Goal: Contribute content: Add original content to the website for others to see

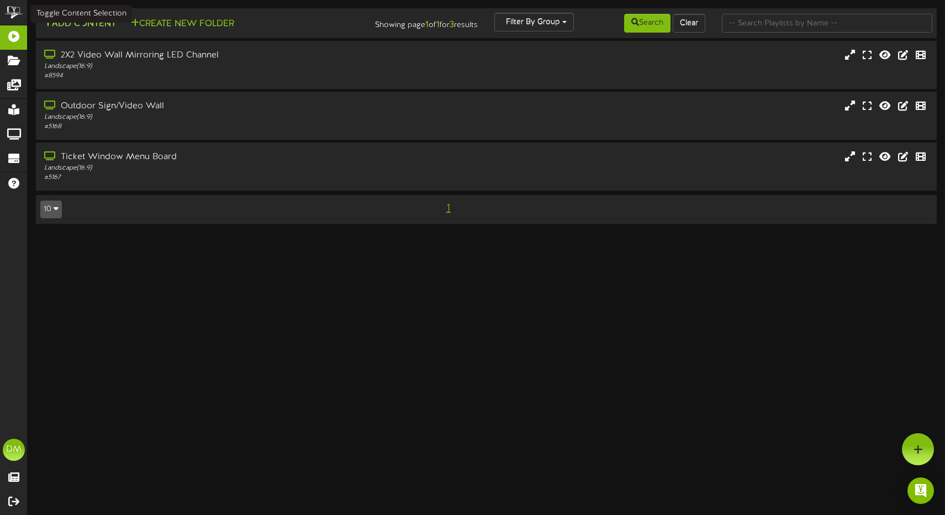
click at [81, 22] on button "Add Content" at bounding box center [79, 24] width 79 height 14
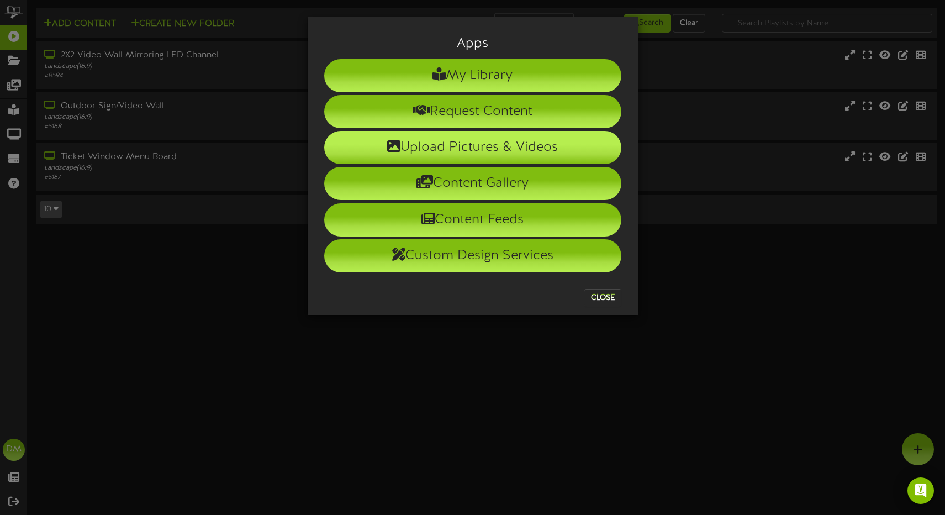
click at [458, 150] on li "Upload Pictures & Videos" at bounding box center [472, 147] width 297 height 33
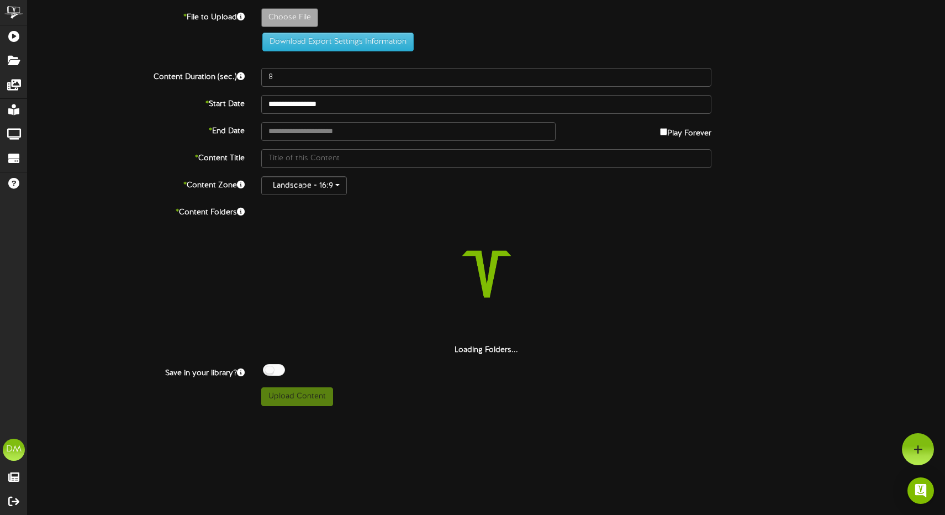
drag, startPoint x: 264, startPoint y: 4, endPoint x: 264, endPoint y: 15, distance: 10.5
click at [264, 15] on div "**********" at bounding box center [486, 203] width 917 height 406
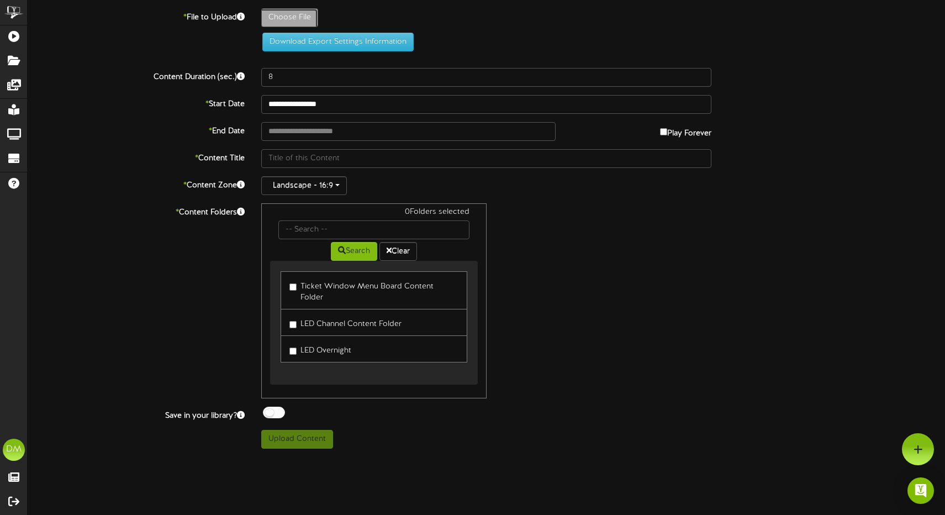
type input "**********"
type input "W-Billboard-[PERSON_NAME]-092025"
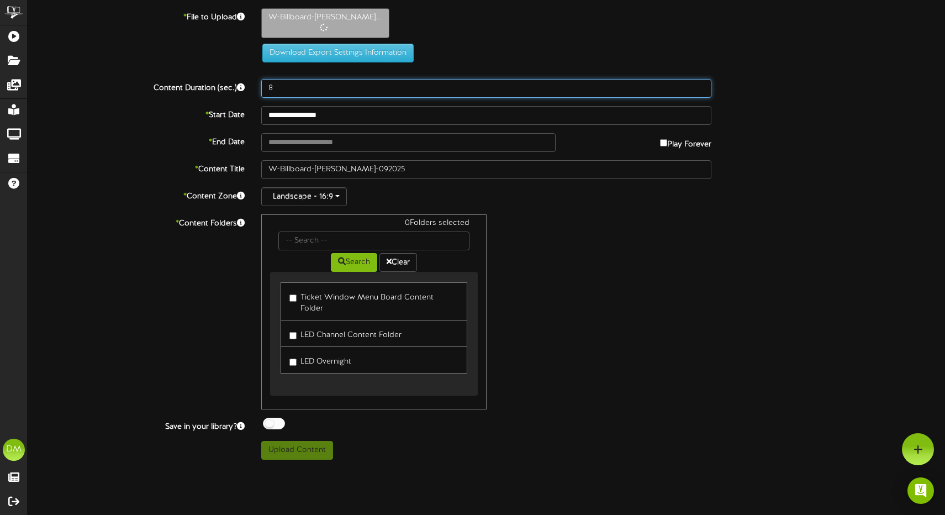
drag, startPoint x: 279, startPoint y: 88, endPoint x: 235, endPoint y: 82, distance: 44.6
click at [235, 82] on div "Content Duration (sec.) 8" at bounding box center [486, 88] width 934 height 19
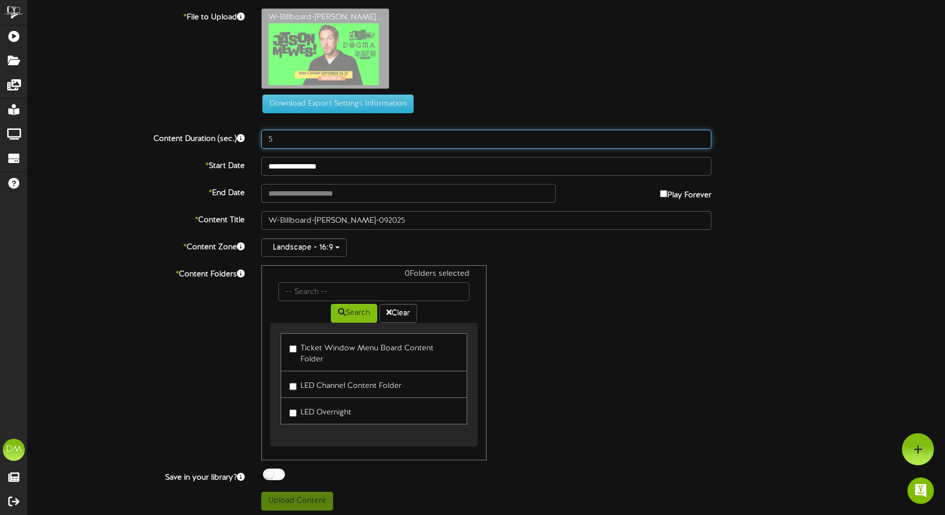
type input "5"
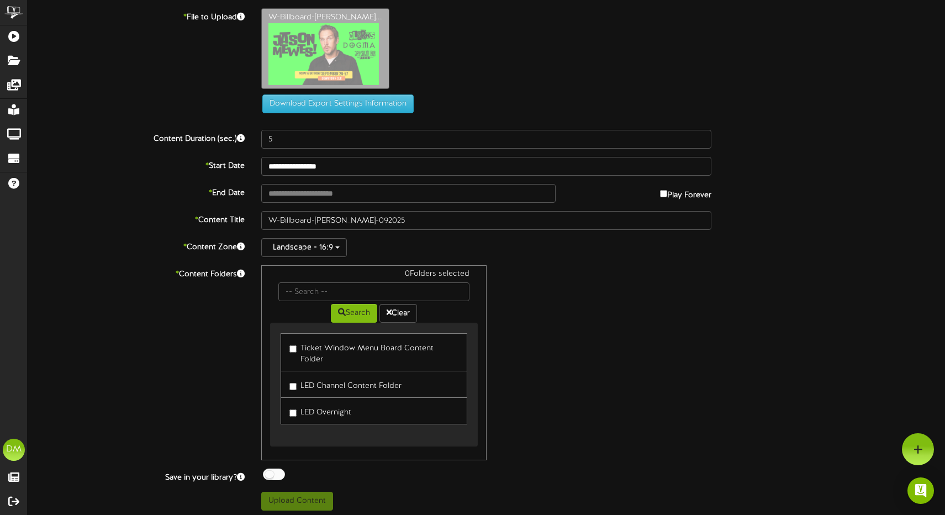
click at [356, 205] on div "**********" at bounding box center [486, 259] width 917 height 502
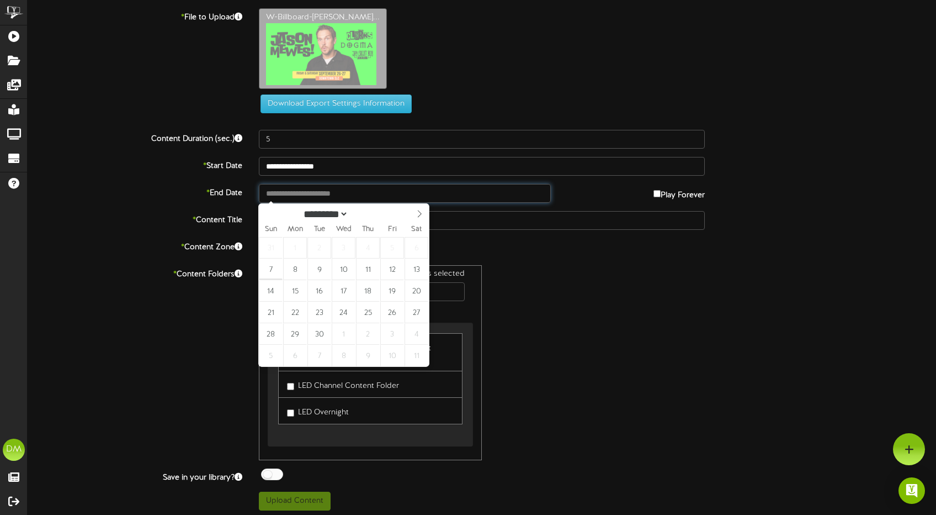
click at [357, 199] on input "text" at bounding box center [405, 193] width 292 height 19
click at [338, 185] on input "**********" at bounding box center [405, 193] width 292 height 19
type input "**********"
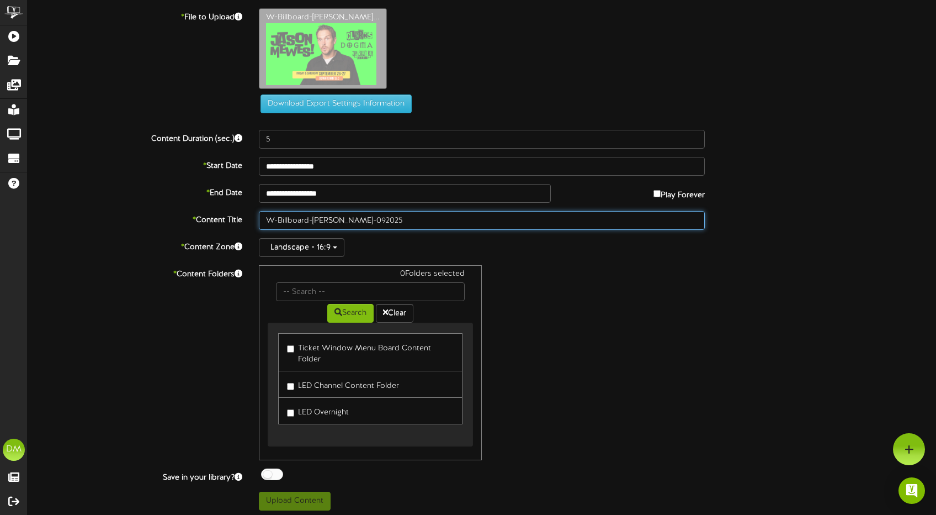
click at [275, 220] on input "W-Billboard-[PERSON_NAME]-092025" at bounding box center [482, 220] width 446 height 19
drag, startPoint x: 312, startPoint y: 220, endPoint x: 232, endPoint y: 209, distance: 81.4
click at [232, 209] on div "**********" at bounding box center [482, 259] width 909 height 502
click at [326, 222] on input "JasonMewes_SLC-092025" at bounding box center [482, 220] width 446 height 19
drag, startPoint x: 335, startPoint y: 218, endPoint x: 316, endPoint y: 221, distance: 19.1
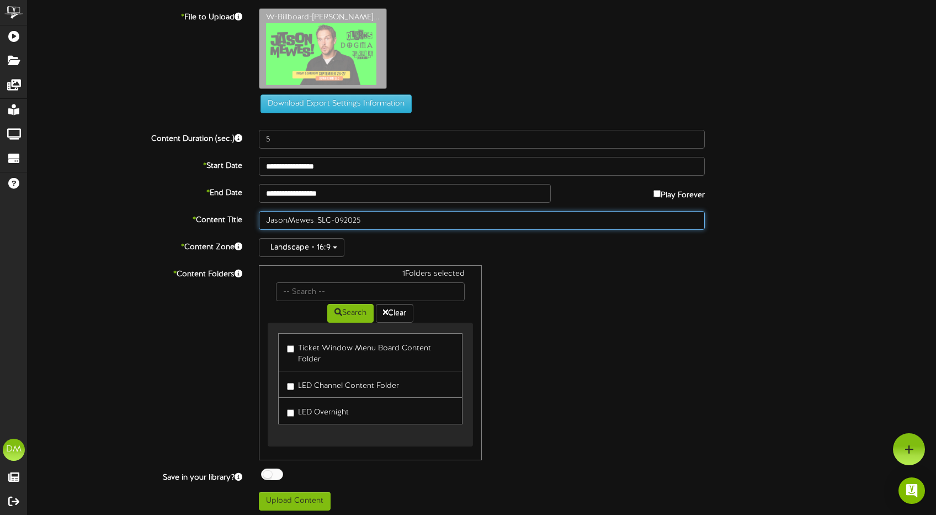
click at [314, 220] on input "JasonMewes_SLC-092025" at bounding box center [482, 220] width 446 height 19
type input "[PERSON_NAME] (09/2025)"
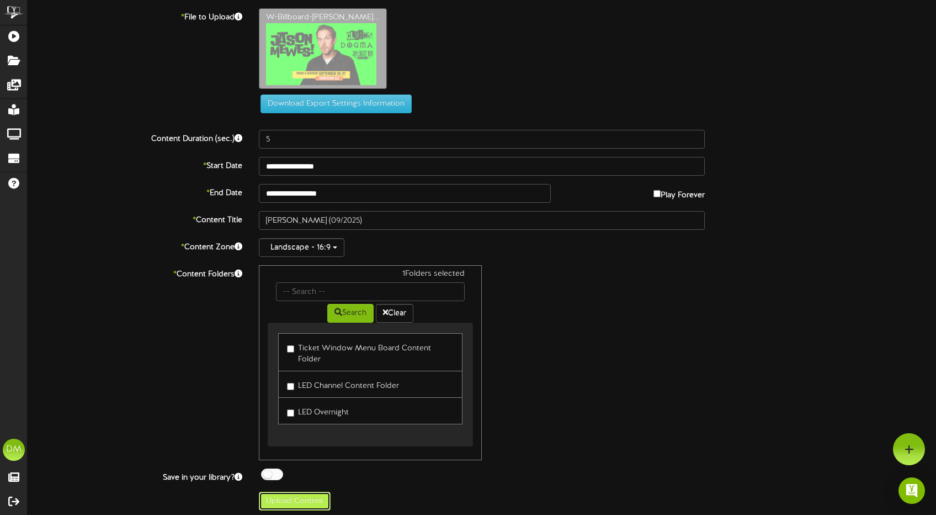
click at [300, 496] on button "Upload Content" at bounding box center [295, 500] width 72 height 19
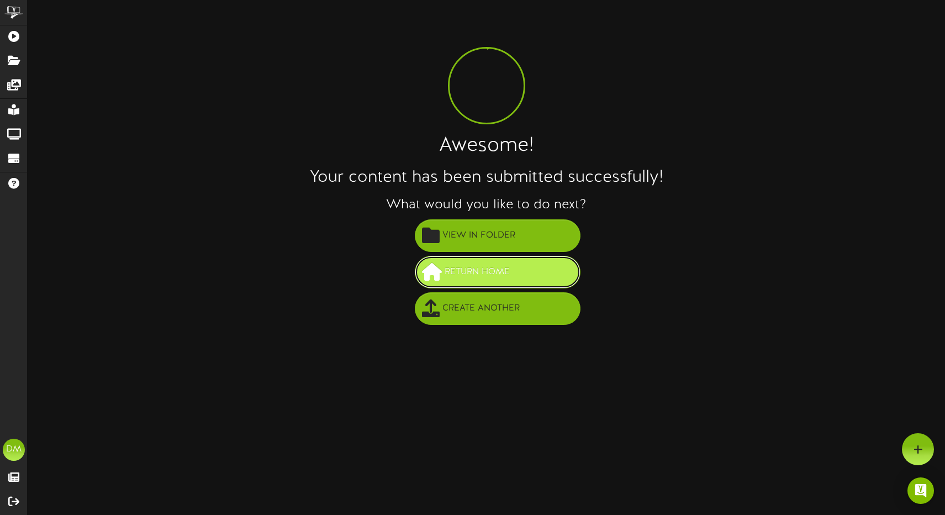
click at [495, 278] on span "Return Home" at bounding box center [477, 272] width 71 height 18
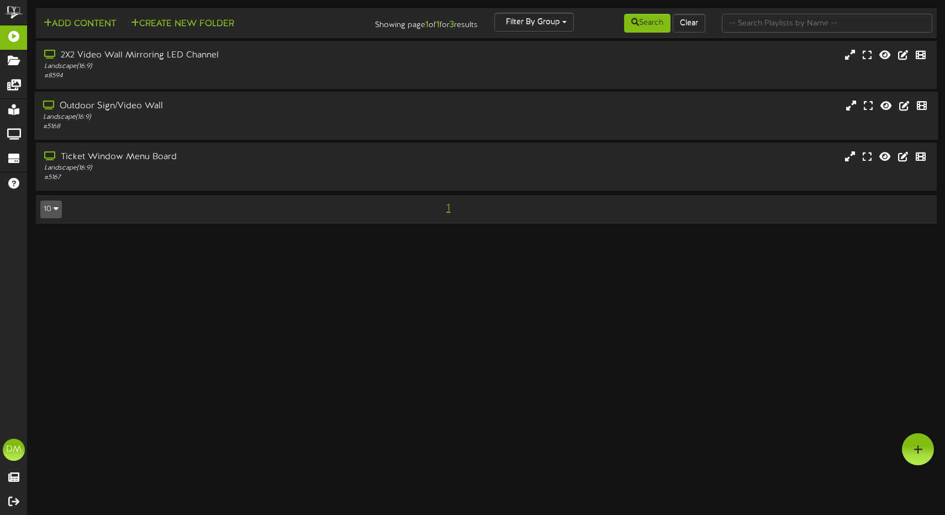
click at [229, 116] on div "Landscape ( 16:9 )" at bounding box center [223, 117] width 360 height 9
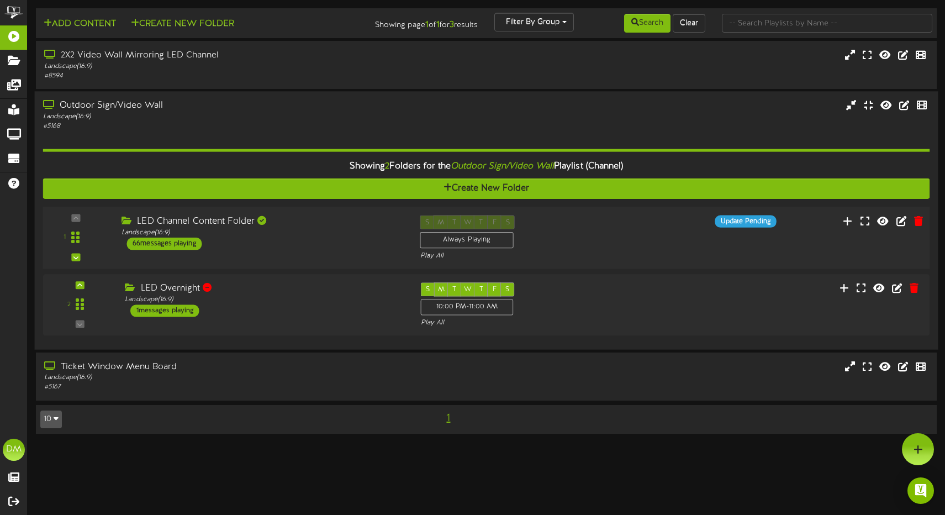
click at [199, 222] on div "LED Channel Content Folder" at bounding box center [262, 221] width 282 height 13
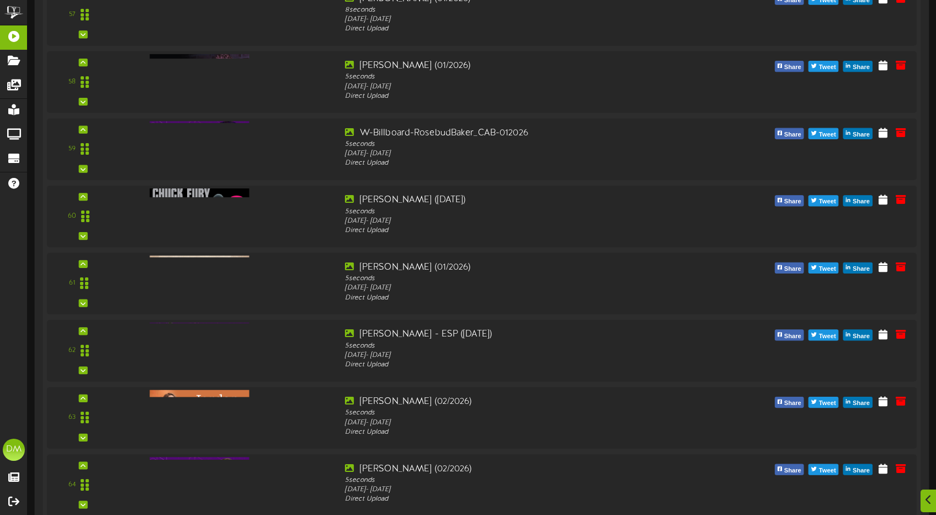
scroll to position [4371, 0]
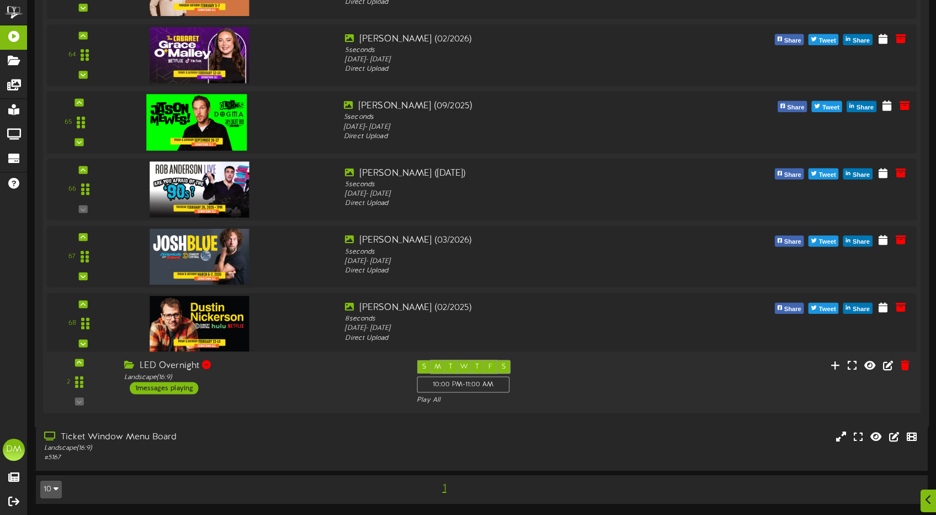
click at [194, 106] on img at bounding box center [196, 122] width 100 height 56
click at [886, 104] on icon at bounding box center [887, 105] width 11 height 12
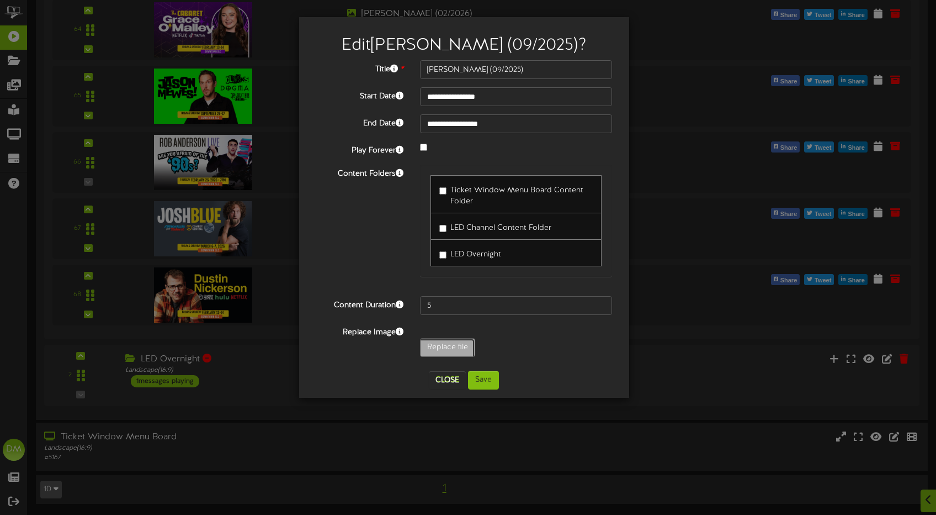
type input "**********"
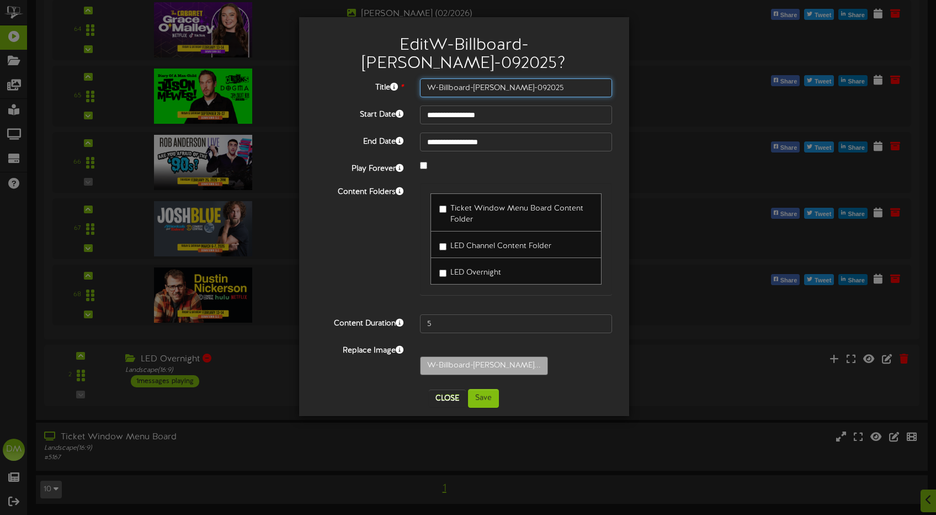
click at [471, 89] on input "W-Billboard-[PERSON_NAME]-092025" at bounding box center [516, 87] width 193 height 19
drag, startPoint x: 475, startPoint y: 88, endPoint x: 370, endPoint y: 76, distance: 105.0
click at [372, 77] on div "**********" at bounding box center [464, 216] width 314 height 382
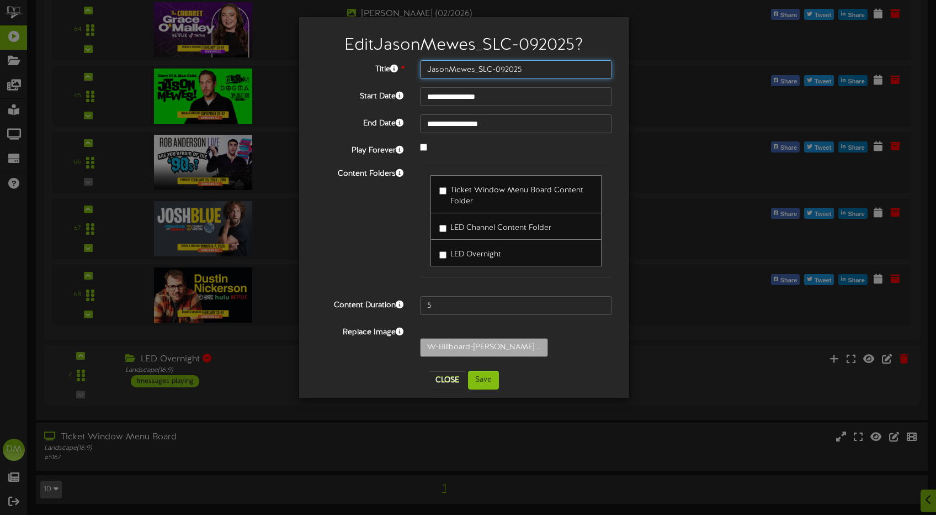
click at [448, 70] on input "JasonMewes_SLC-092025" at bounding box center [516, 69] width 193 height 19
drag, startPoint x: 477, startPoint y: 71, endPoint x: 499, endPoint y: 71, distance: 22.1
click at [499, 71] on input "[PERSON_NAME]-092025" at bounding box center [516, 69] width 193 height 19
type input "[PERSON_NAME] (09/2025)"
click at [489, 377] on button "Save" at bounding box center [483, 379] width 31 height 19
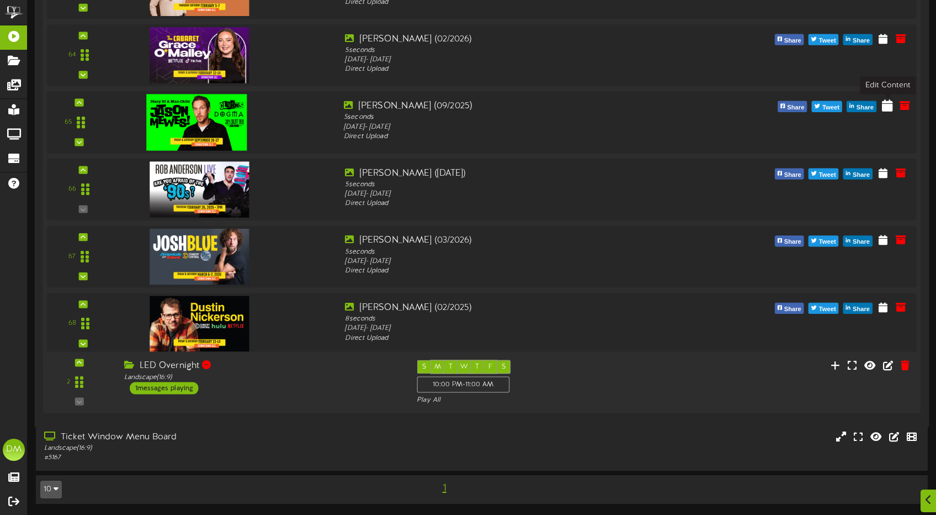
click at [886, 101] on icon at bounding box center [887, 105] width 11 height 12
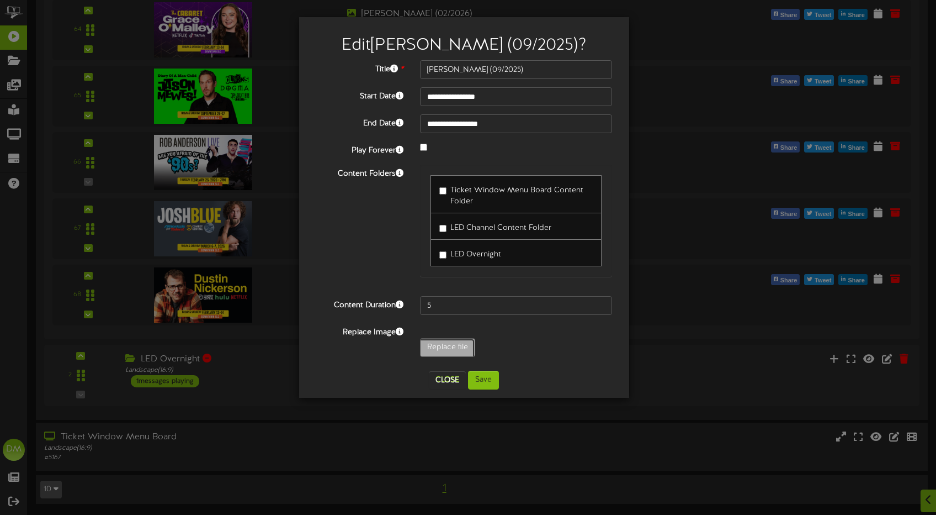
type input "**********"
type input "W-Billboard-[PERSON_NAME]-092025"
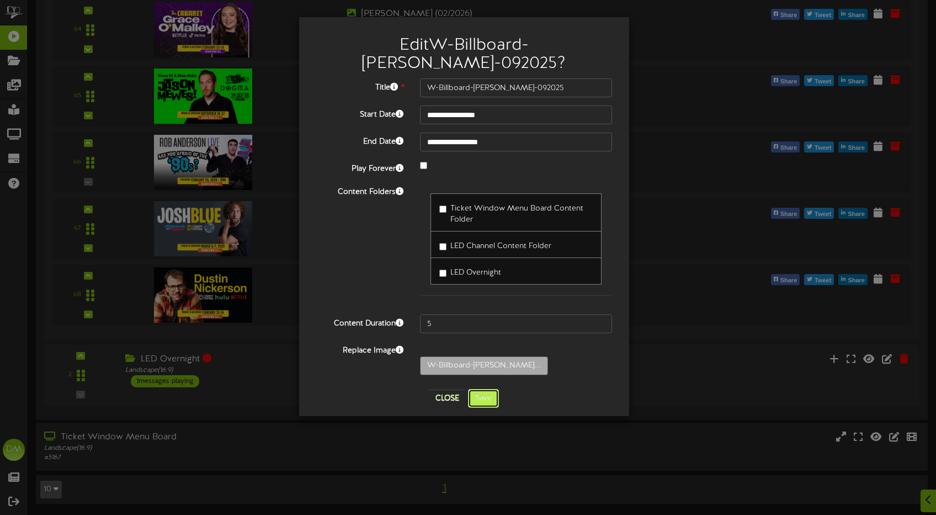
click at [497, 396] on button "Save" at bounding box center [483, 398] width 31 height 19
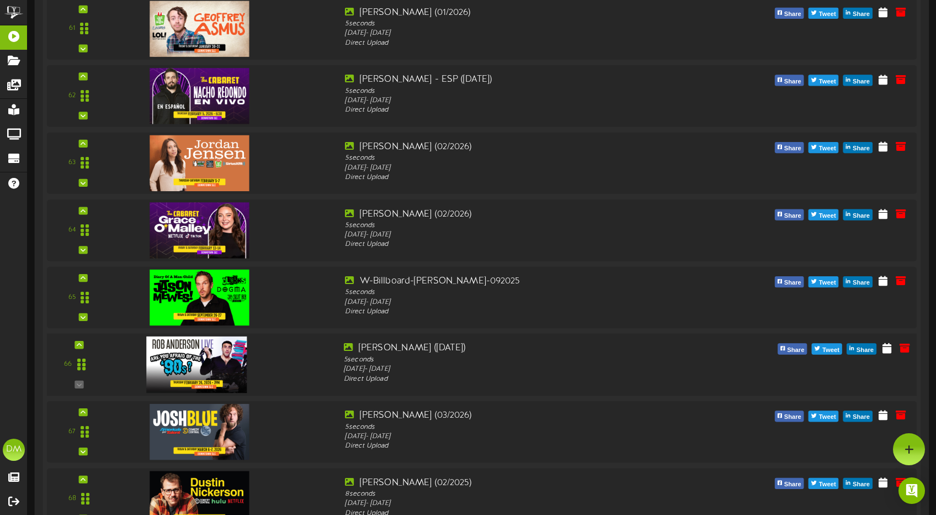
scroll to position [4193, 0]
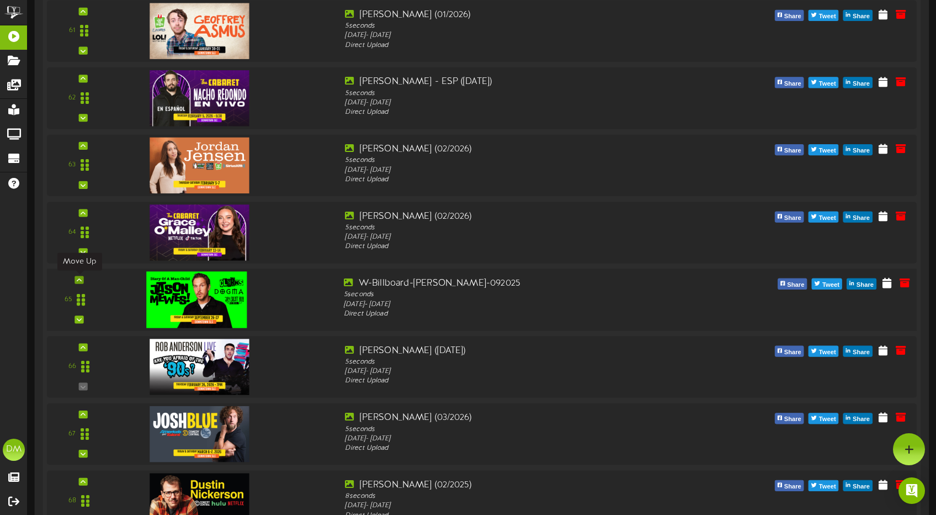
click at [82, 278] on div at bounding box center [79, 279] width 9 height 8
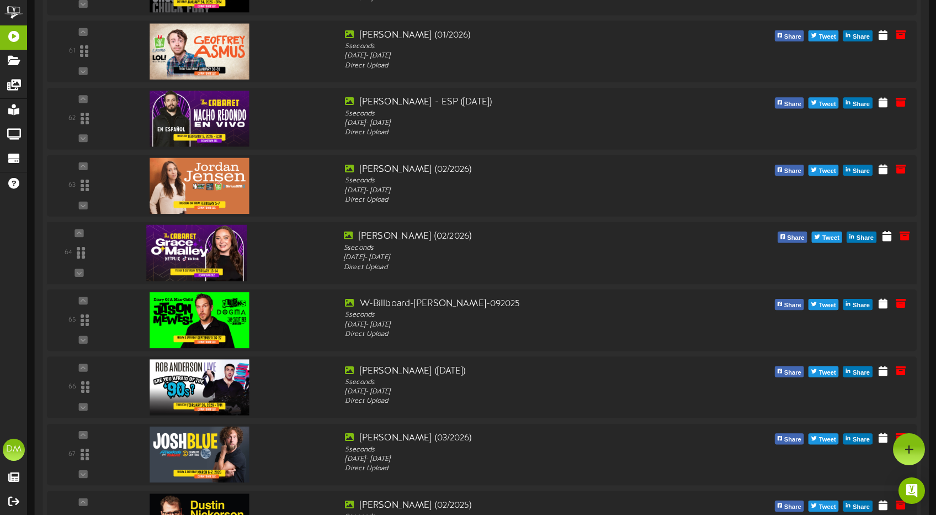
scroll to position [4100, 0]
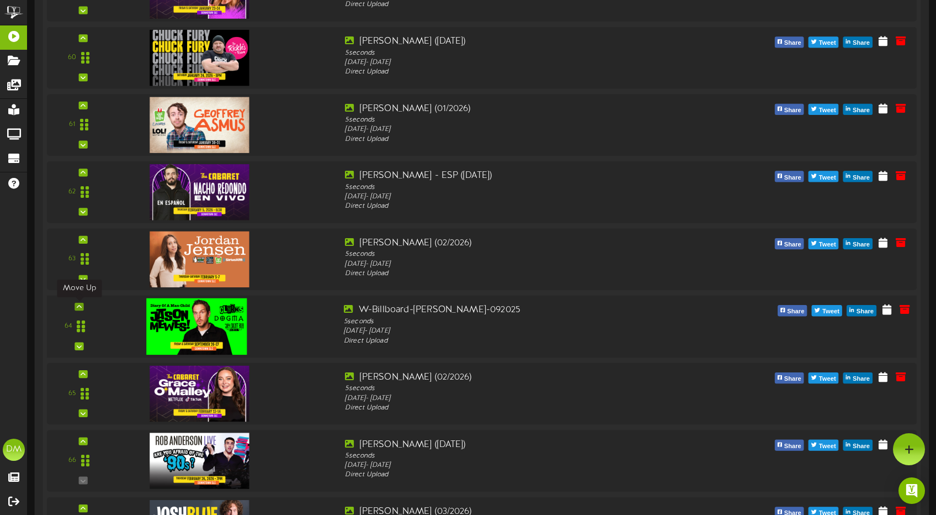
click at [79, 304] on icon at bounding box center [79, 307] width 5 height 6
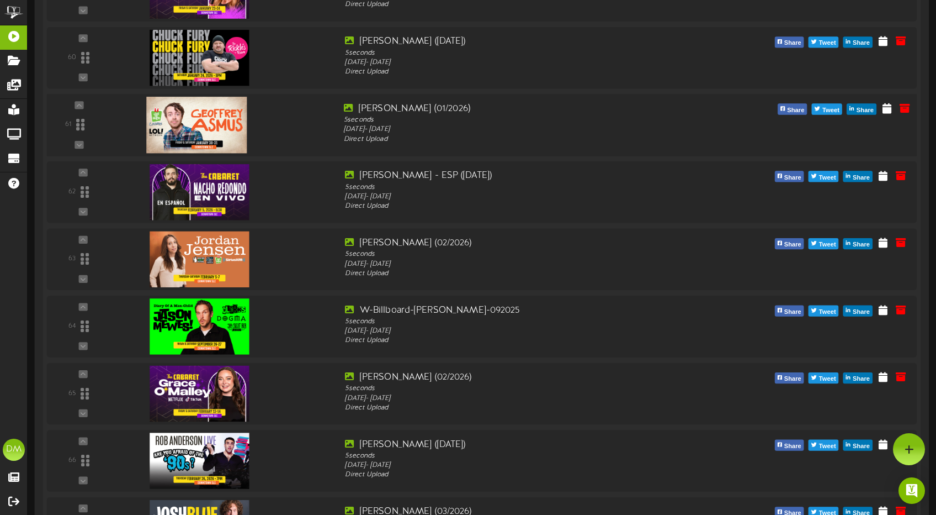
scroll to position [3920, 0]
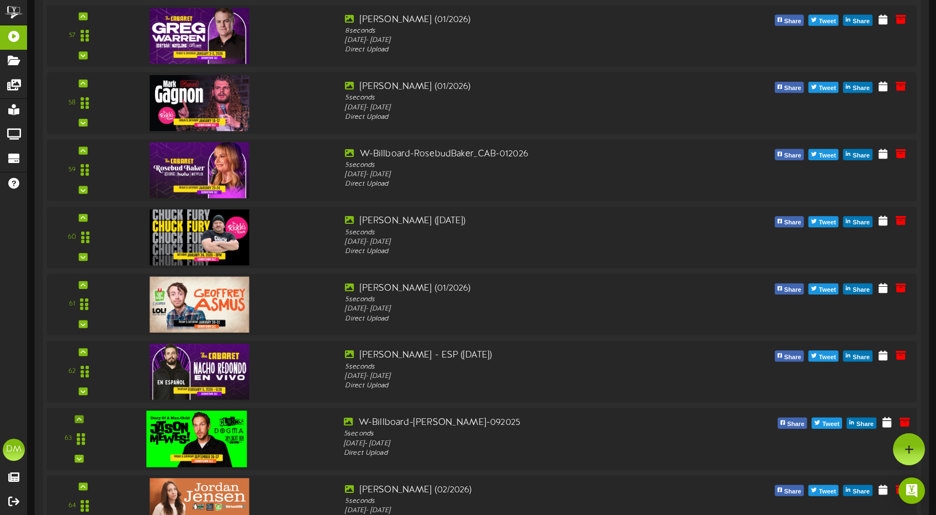
click at [75, 416] on div "63" at bounding box center [79, 438] width 56 height 45
click at [81, 420] on icon at bounding box center [79, 419] width 5 height 6
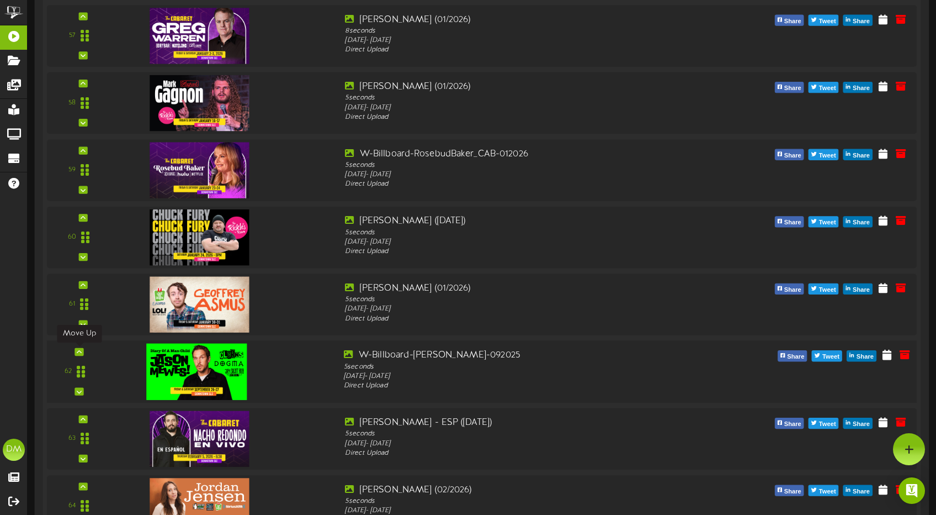
click at [76, 349] on div at bounding box center [79, 352] width 9 height 8
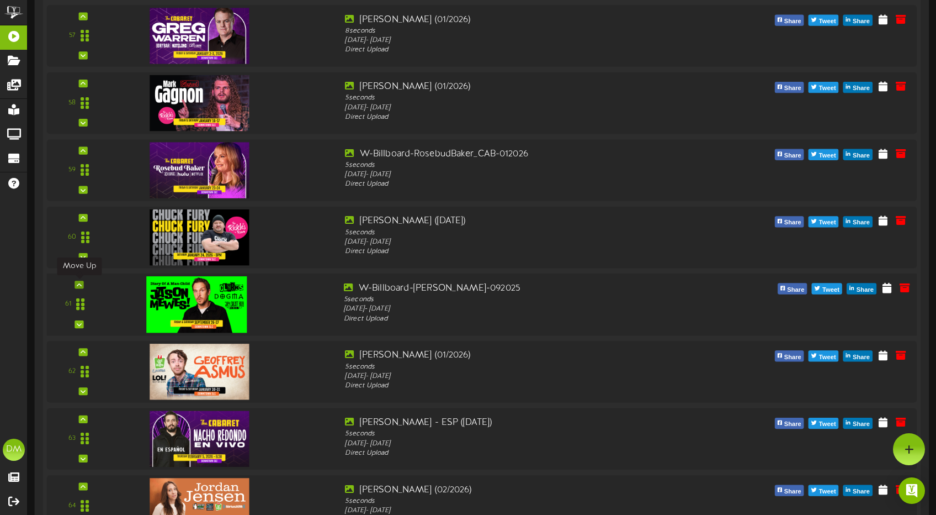
click at [79, 285] on icon at bounding box center [79, 285] width 5 height 6
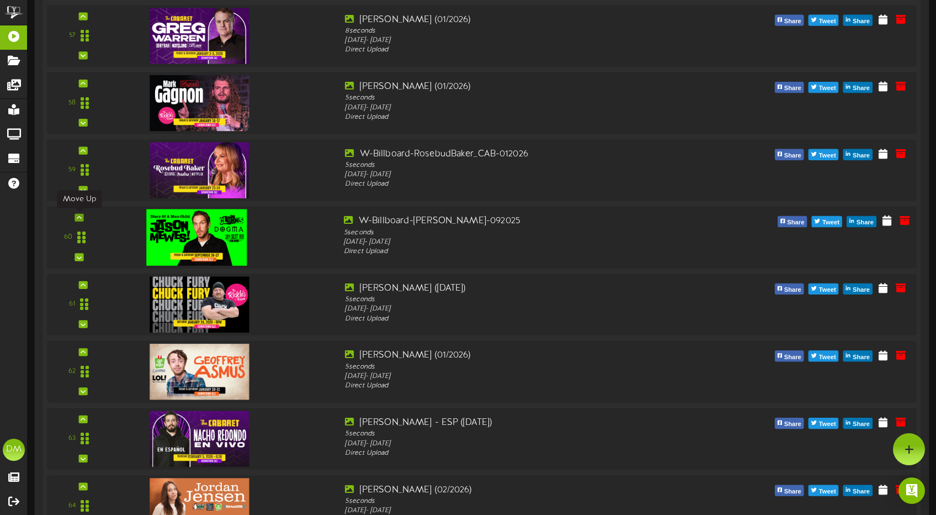
click at [81, 218] on icon at bounding box center [79, 218] width 5 height 6
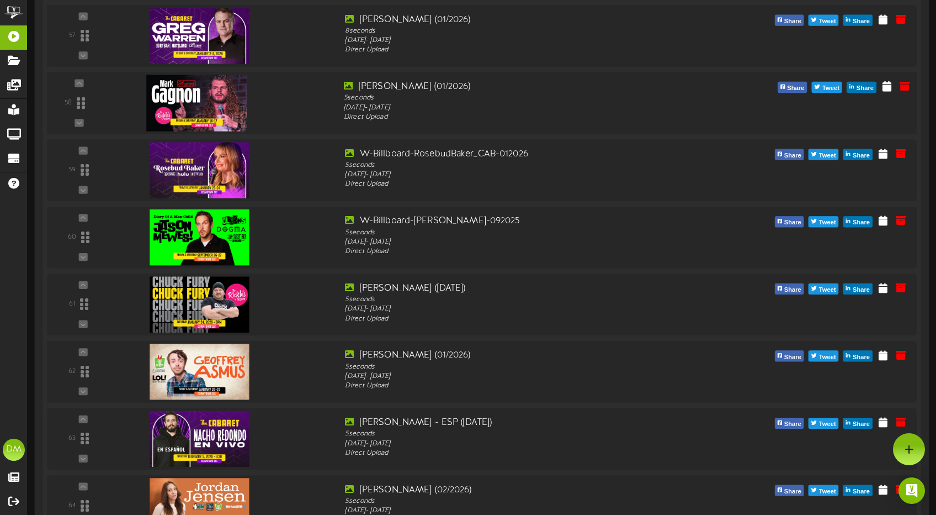
scroll to position [3778, 0]
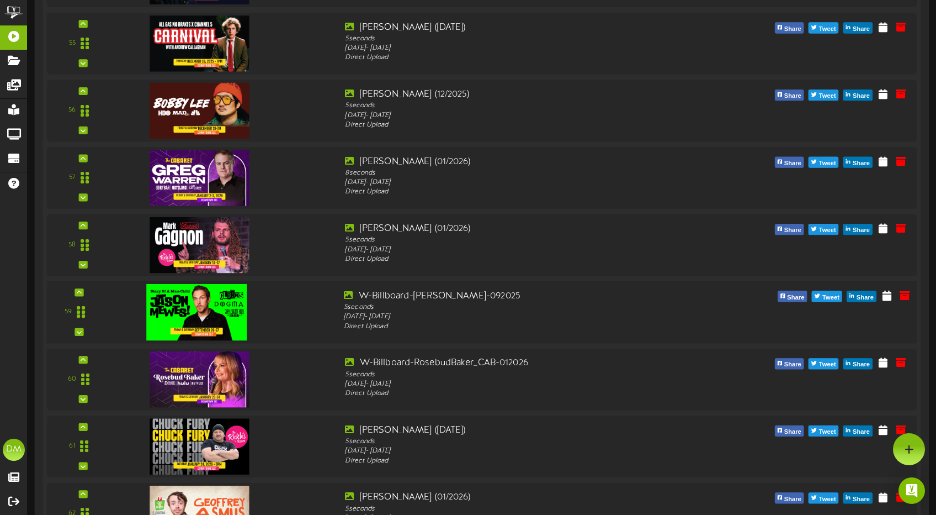
click at [78, 287] on div "59" at bounding box center [482, 312] width 879 height 62
click at [75, 292] on div at bounding box center [79, 292] width 9 height 8
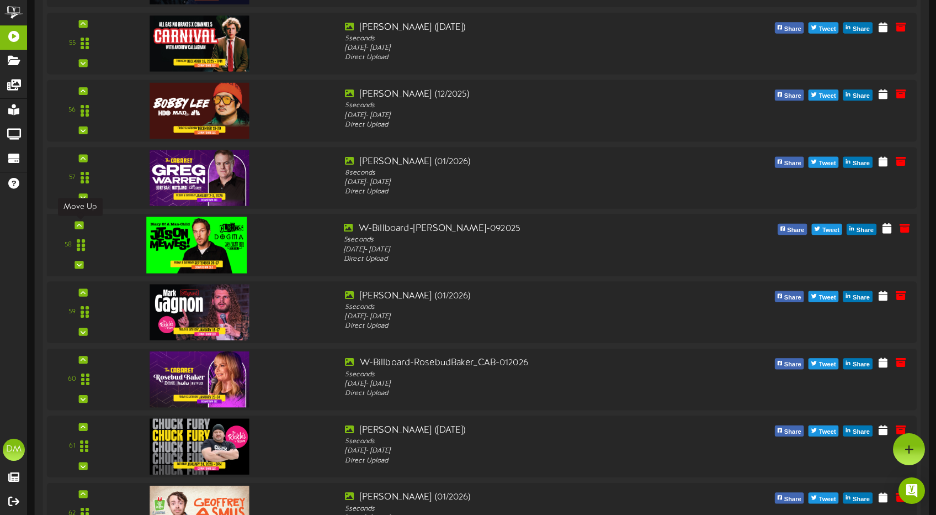
click at [77, 224] on icon at bounding box center [79, 225] width 5 height 6
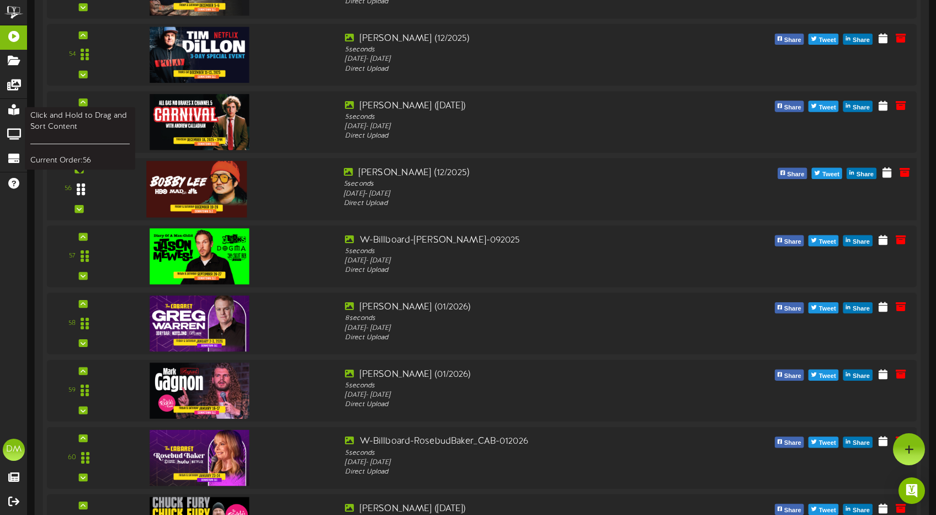
scroll to position [3647, 0]
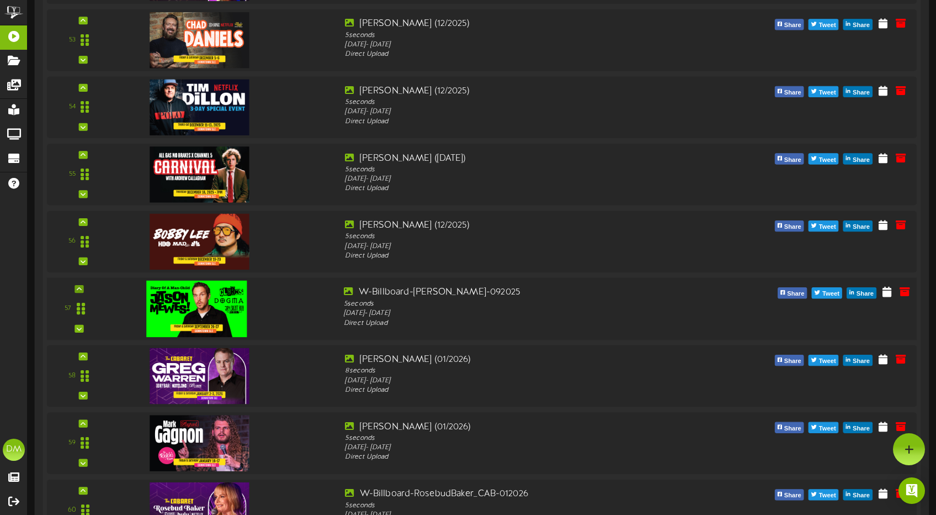
click at [79, 284] on div "57" at bounding box center [482, 309] width 879 height 62
click at [82, 290] on div at bounding box center [79, 289] width 9 height 8
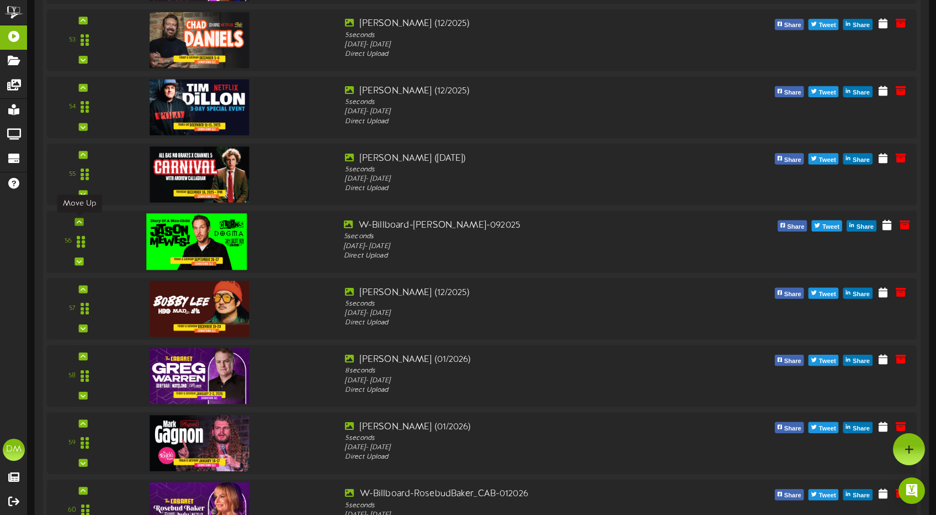
click at [78, 218] on div at bounding box center [79, 222] width 9 height 8
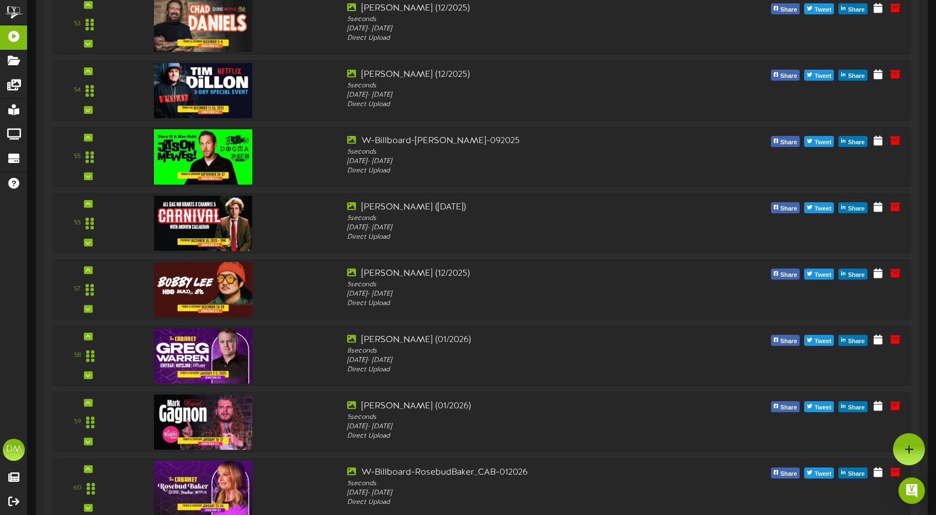
scroll to position [3575, 0]
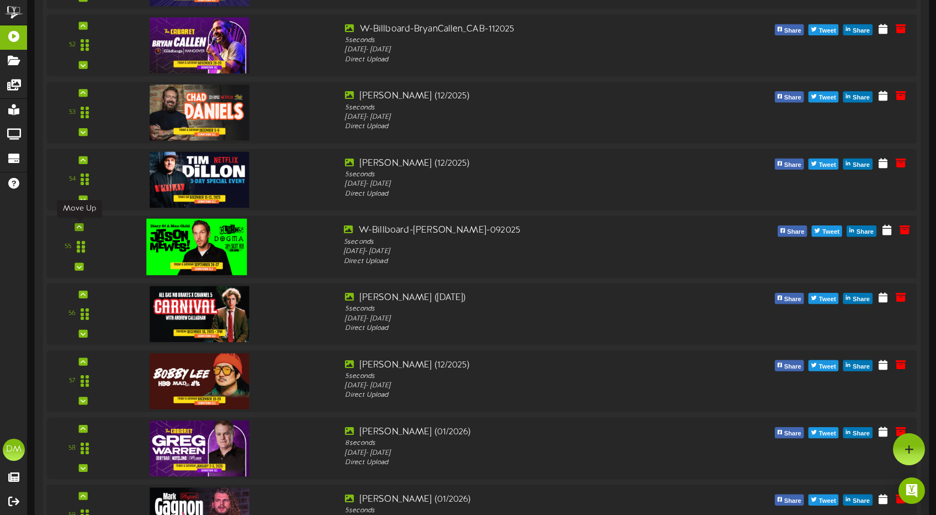
click at [79, 226] on icon at bounding box center [79, 227] width 5 height 6
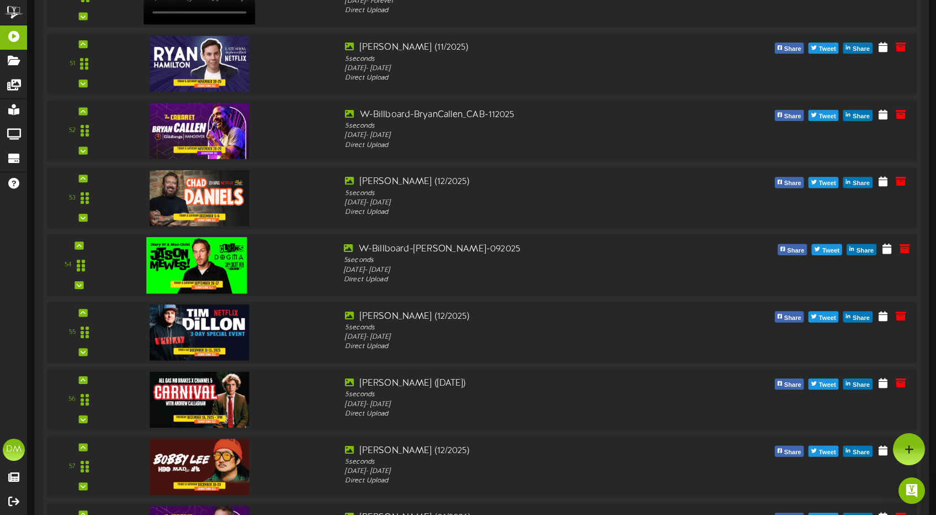
scroll to position [3487, 0]
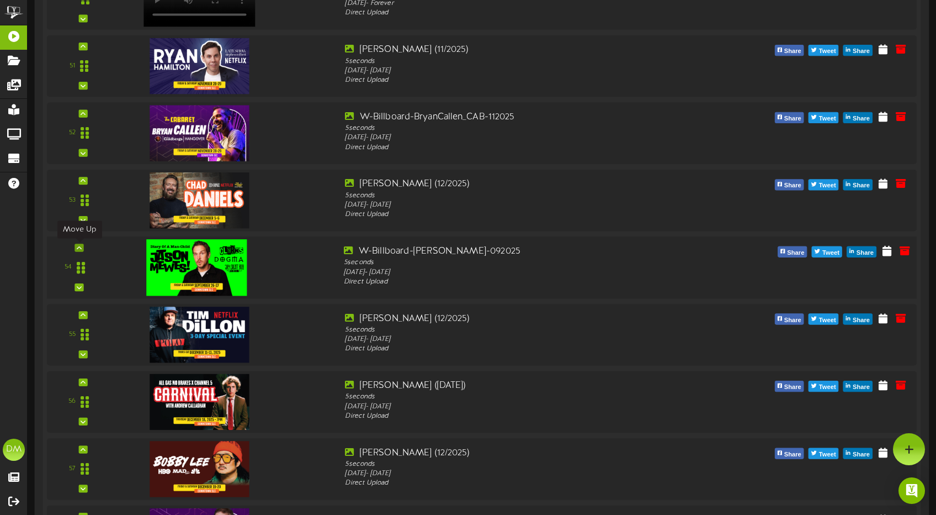
click at [78, 244] on div at bounding box center [79, 247] width 9 height 8
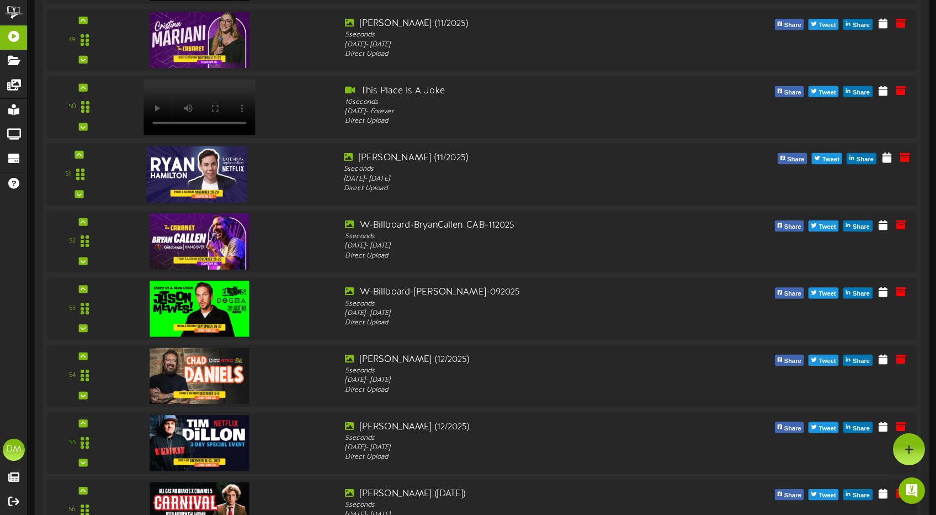
scroll to position [3329, 0]
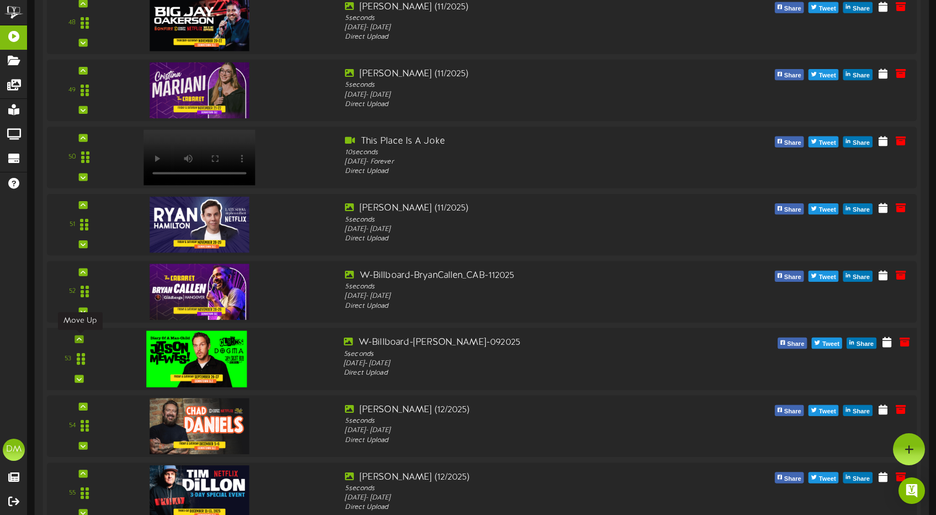
click at [81, 337] on icon at bounding box center [79, 339] width 5 height 6
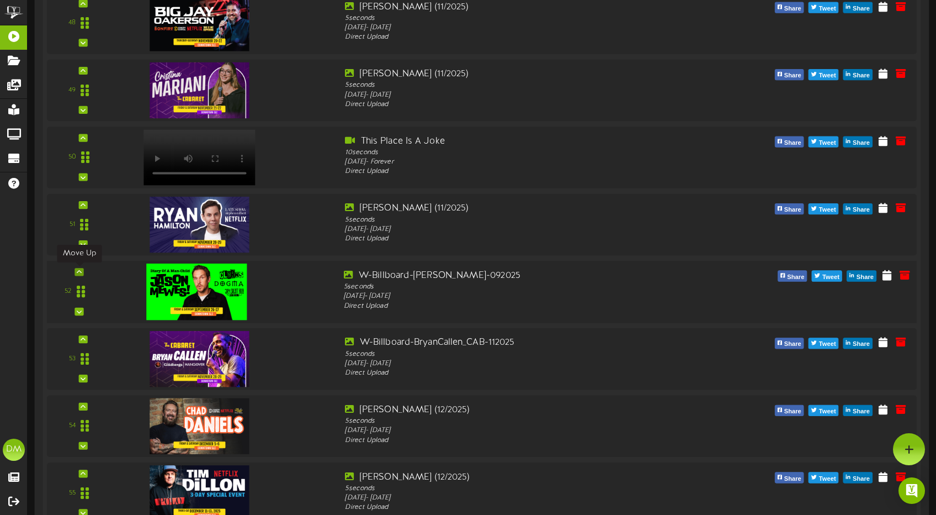
click at [79, 272] on icon at bounding box center [79, 272] width 5 height 6
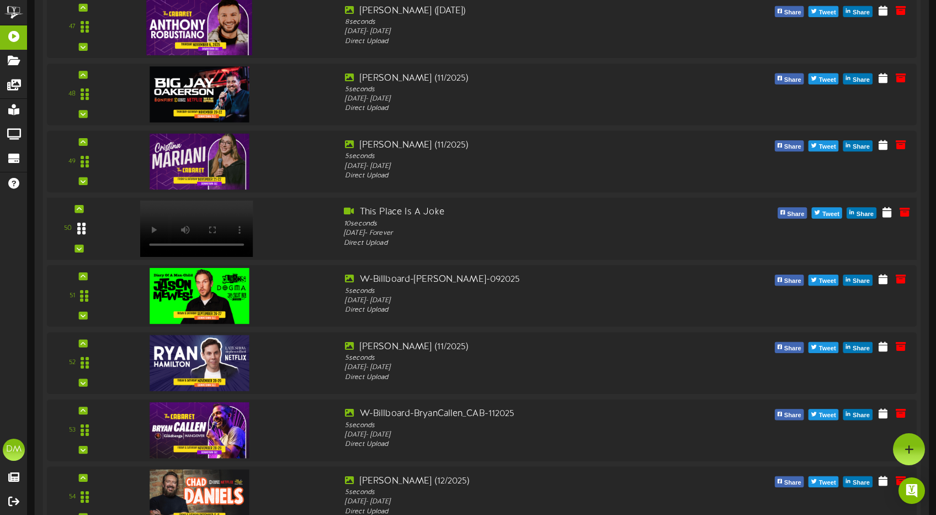
scroll to position [3175, 0]
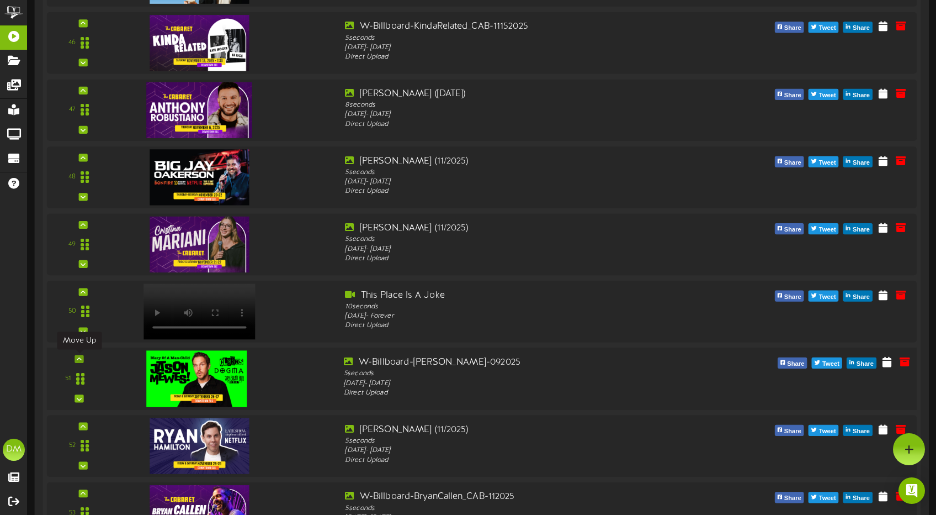
click at [78, 359] on icon at bounding box center [79, 359] width 5 height 6
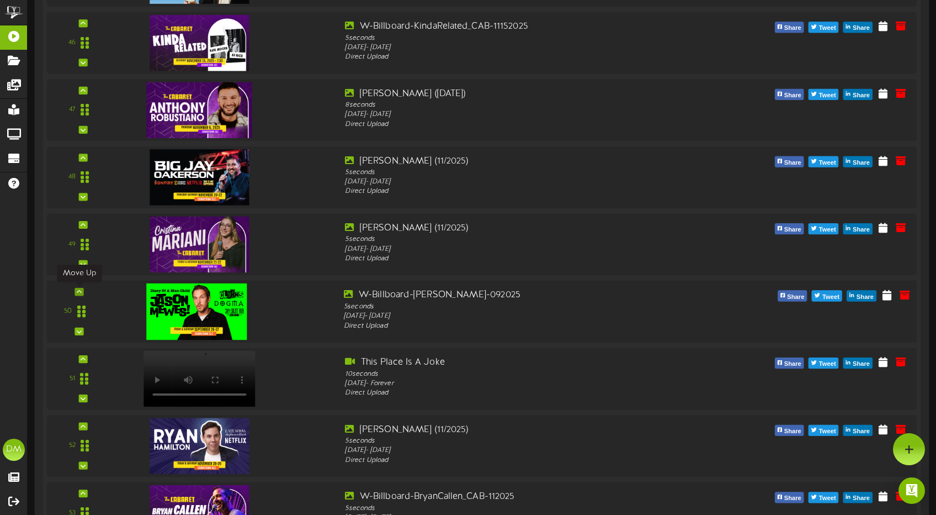
click at [79, 289] on icon at bounding box center [79, 292] width 5 height 6
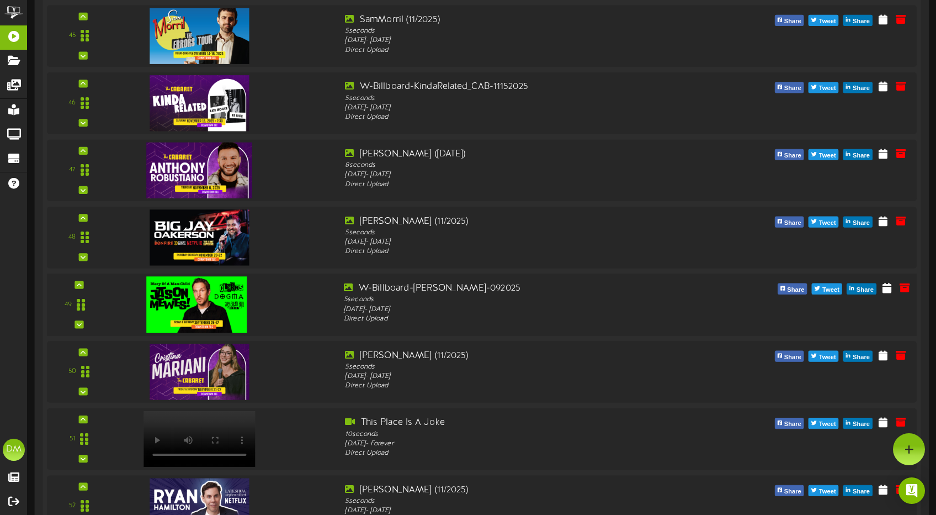
scroll to position [3112, 0]
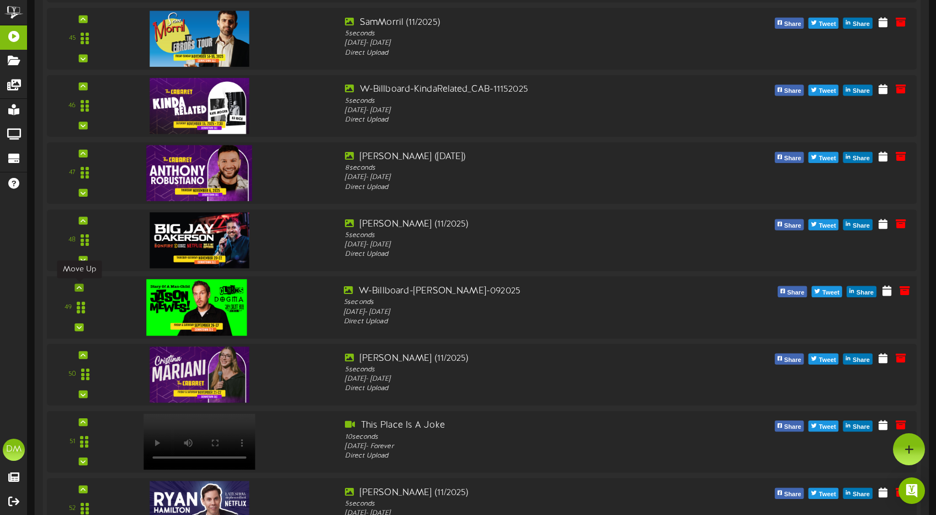
click at [77, 289] on icon at bounding box center [79, 287] width 5 height 6
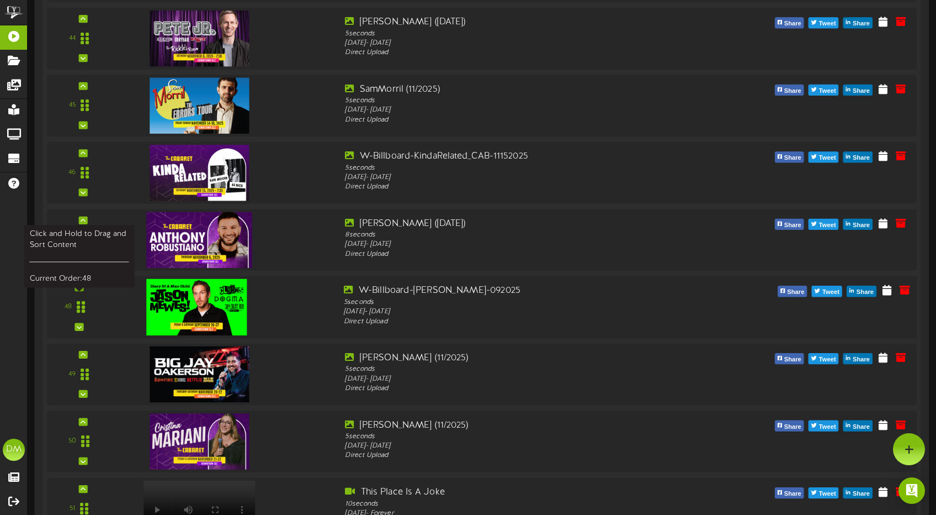
scroll to position [3018, 0]
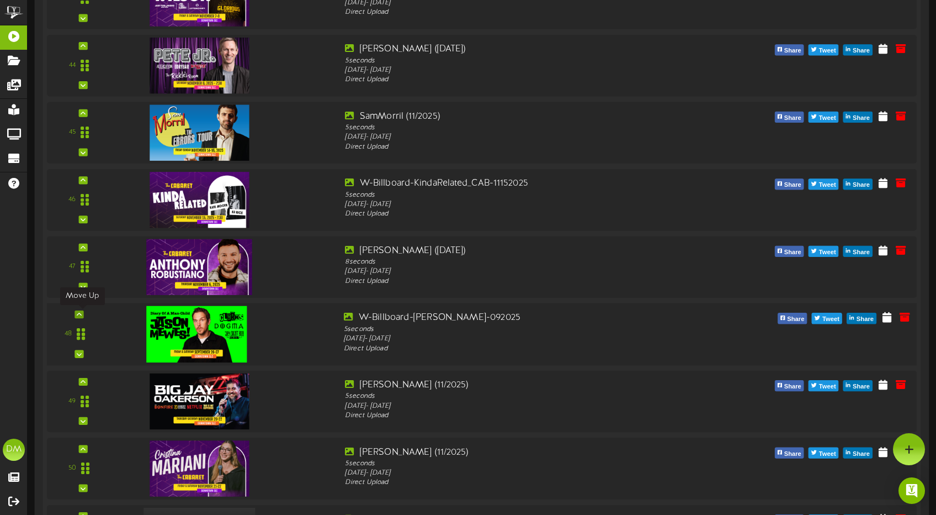
click at [78, 314] on icon at bounding box center [79, 314] width 5 height 6
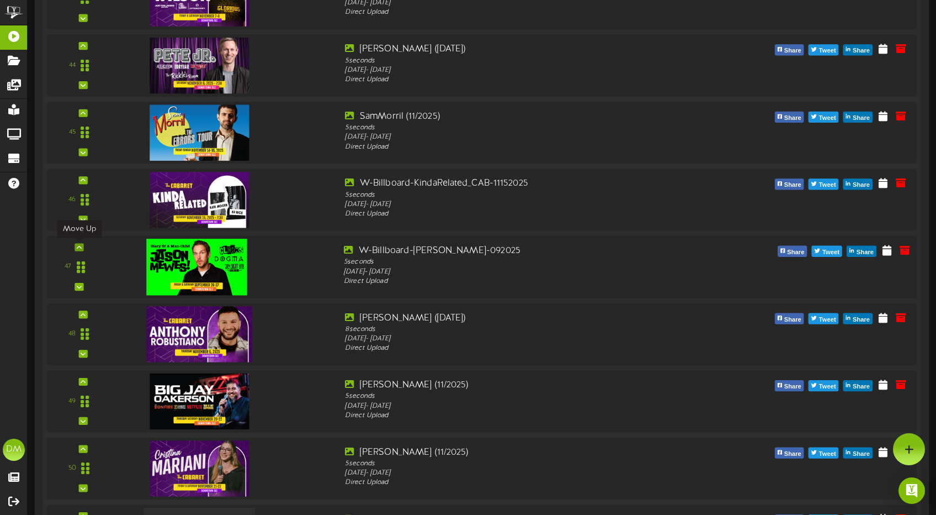
click at [83, 245] on div at bounding box center [79, 247] width 9 height 8
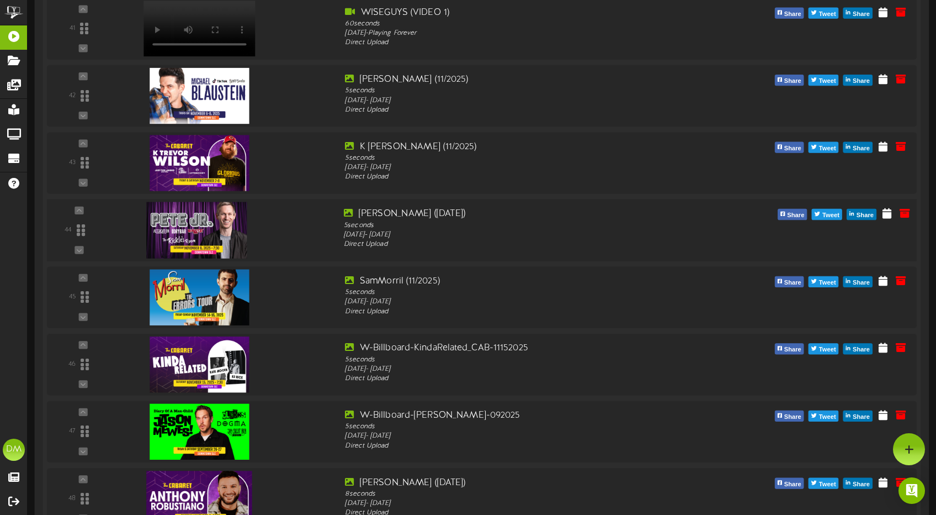
scroll to position [2849, 0]
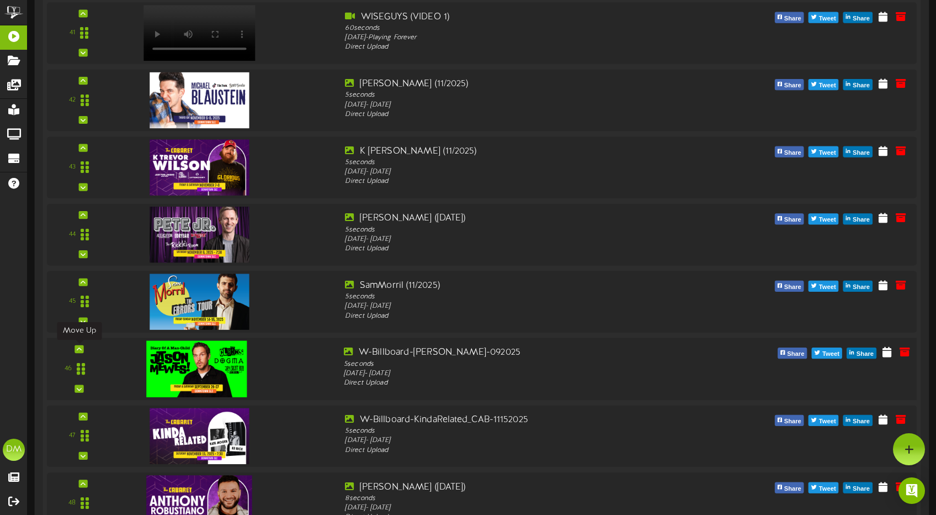
click at [77, 347] on icon at bounding box center [79, 349] width 5 height 6
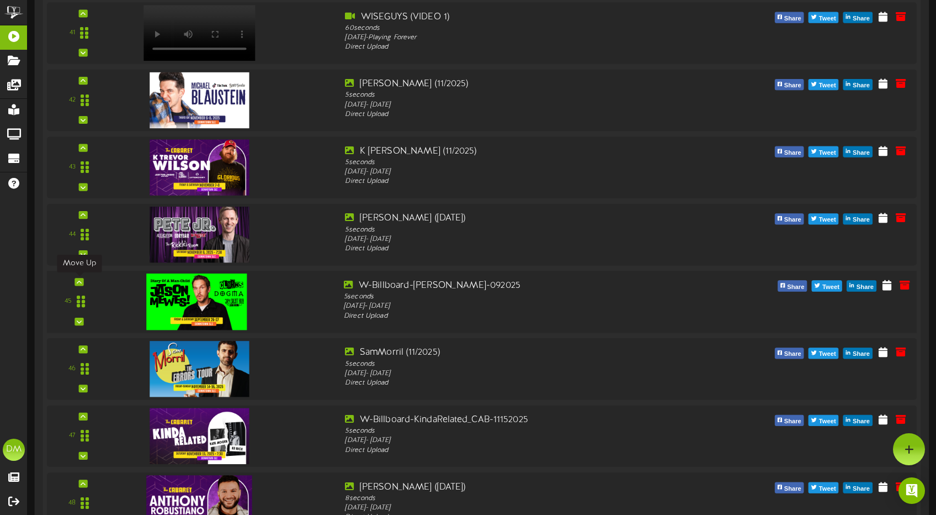
click at [81, 280] on icon at bounding box center [79, 282] width 5 height 6
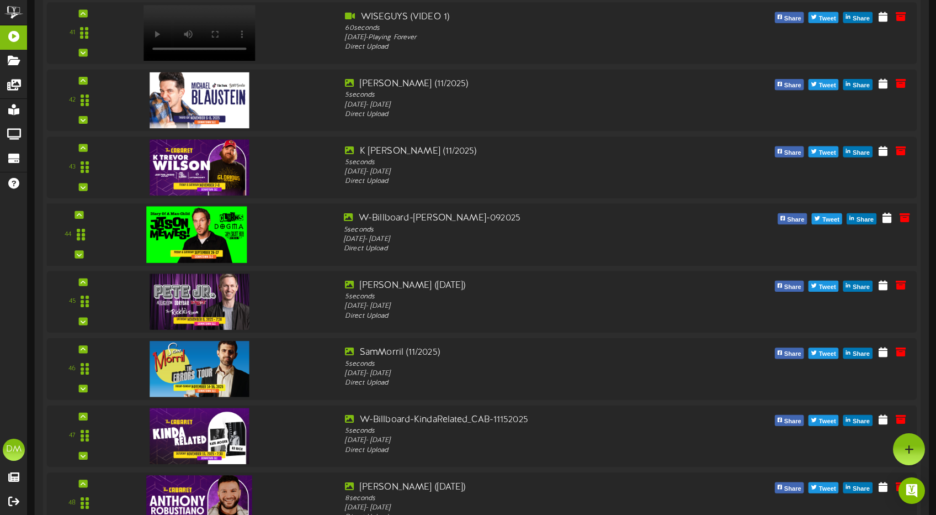
scroll to position [2847, 0]
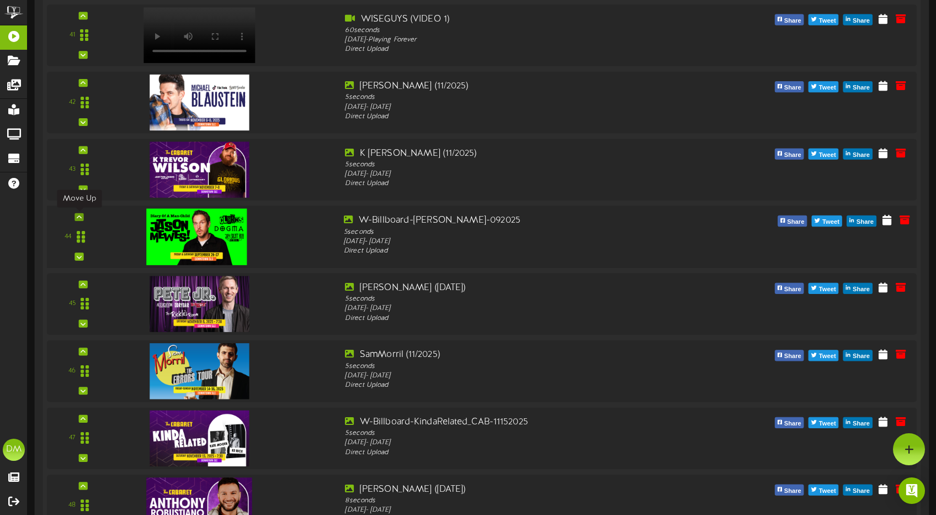
click at [83, 216] on div at bounding box center [79, 217] width 9 height 8
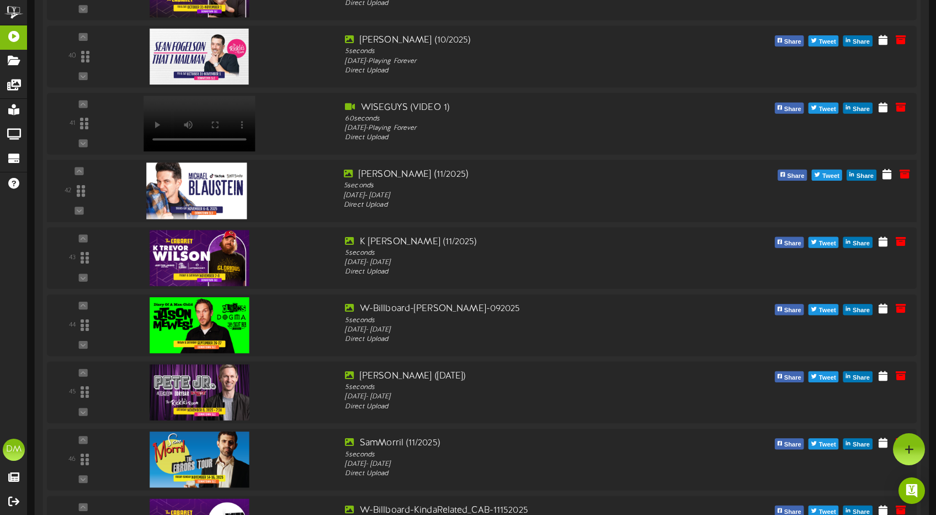
scroll to position [2758, 0]
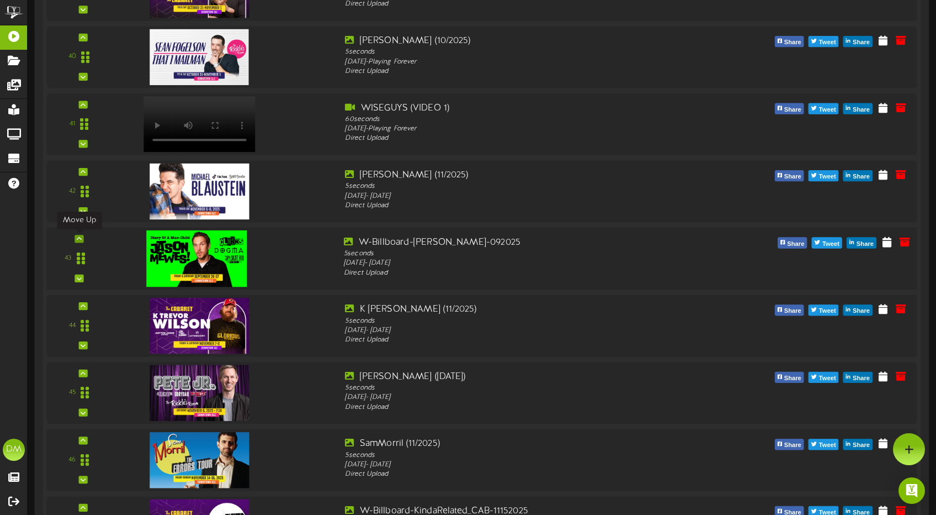
click at [79, 236] on icon at bounding box center [79, 239] width 5 height 6
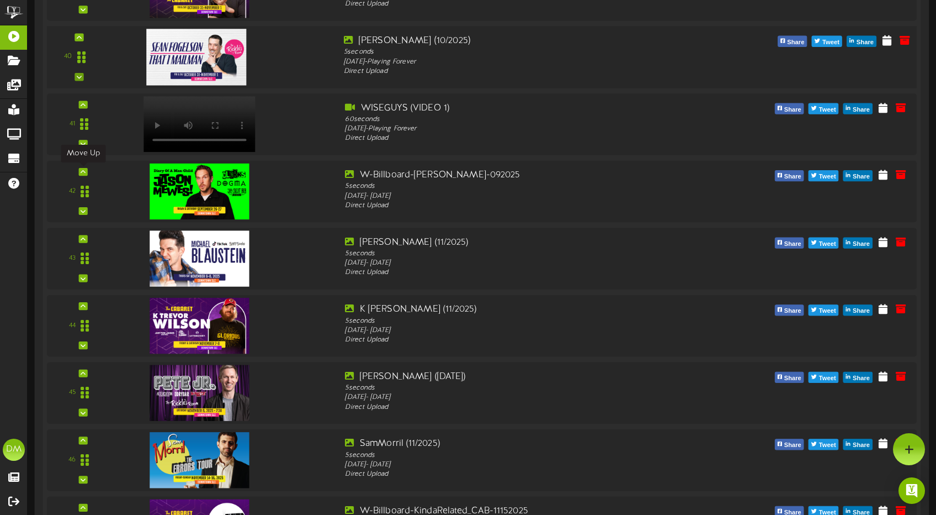
scroll to position [2590, 0]
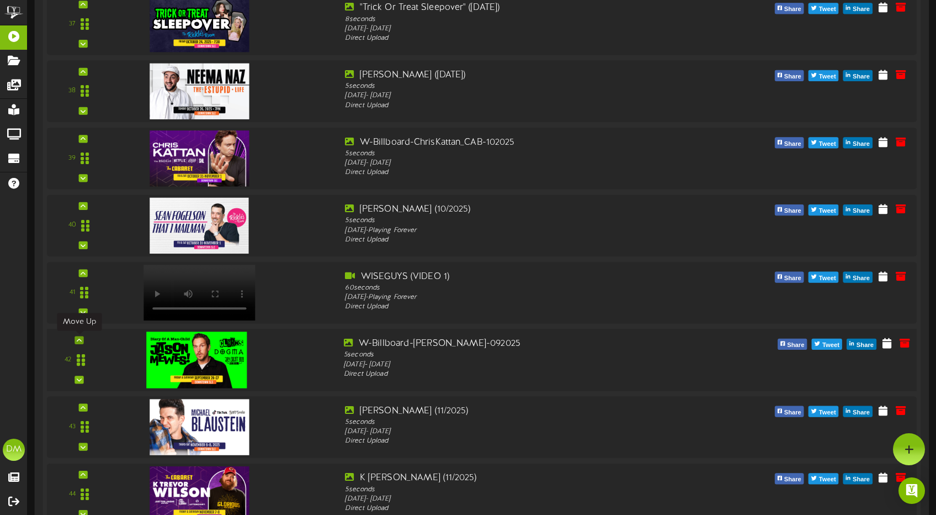
click at [78, 339] on icon at bounding box center [79, 340] width 5 height 6
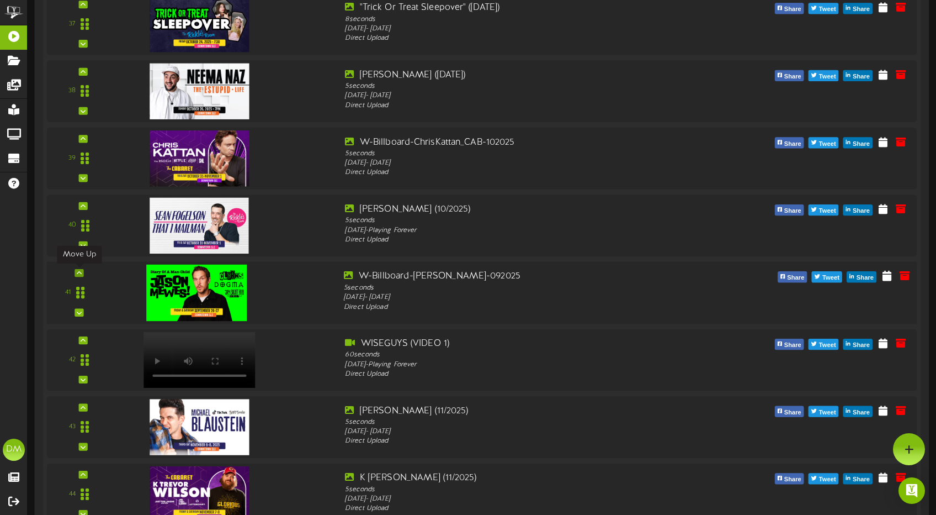
click at [79, 272] on icon at bounding box center [79, 273] width 5 height 6
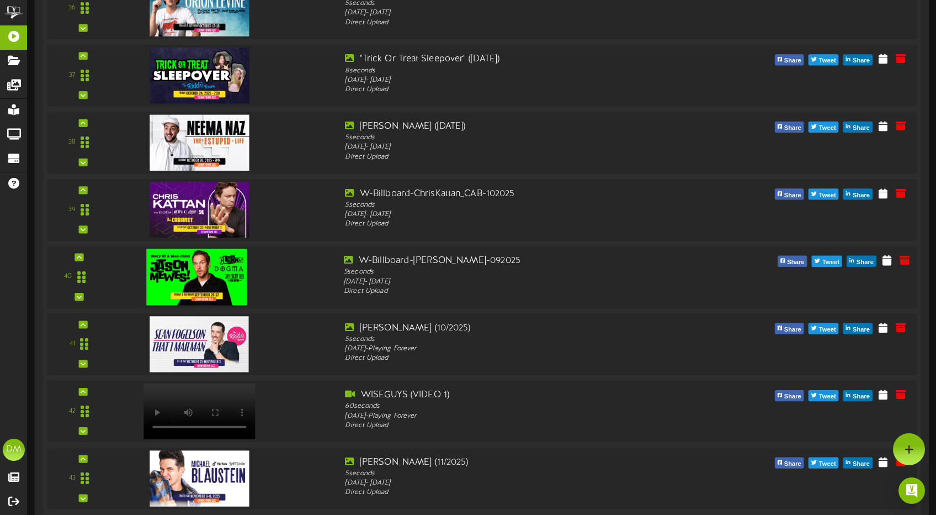
scroll to position [2511, 0]
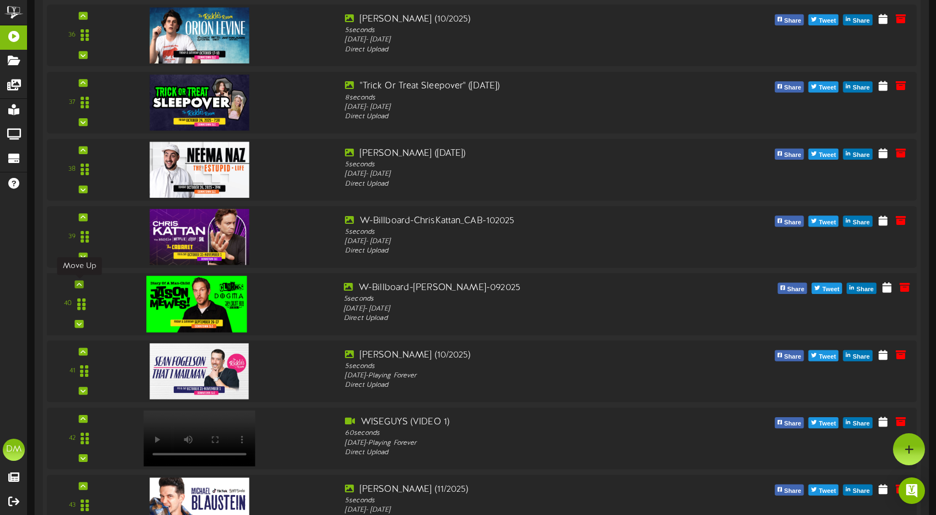
click at [78, 283] on icon at bounding box center [79, 284] width 5 height 6
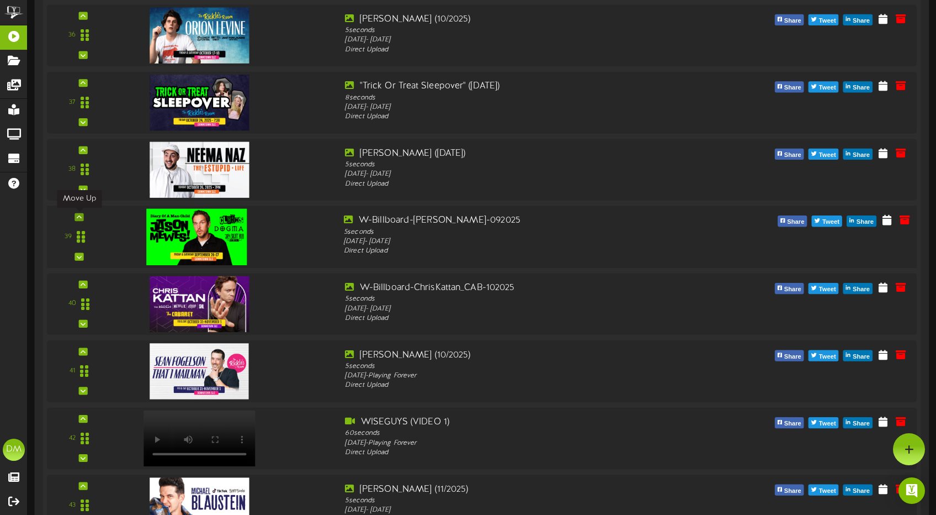
click at [82, 215] on div at bounding box center [79, 217] width 9 height 8
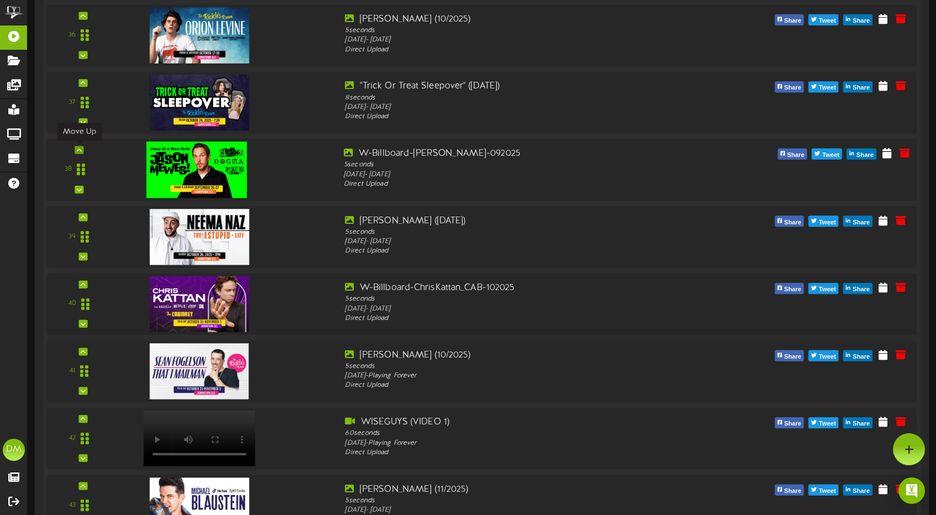
click at [81, 150] on icon at bounding box center [79, 150] width 5 height 6
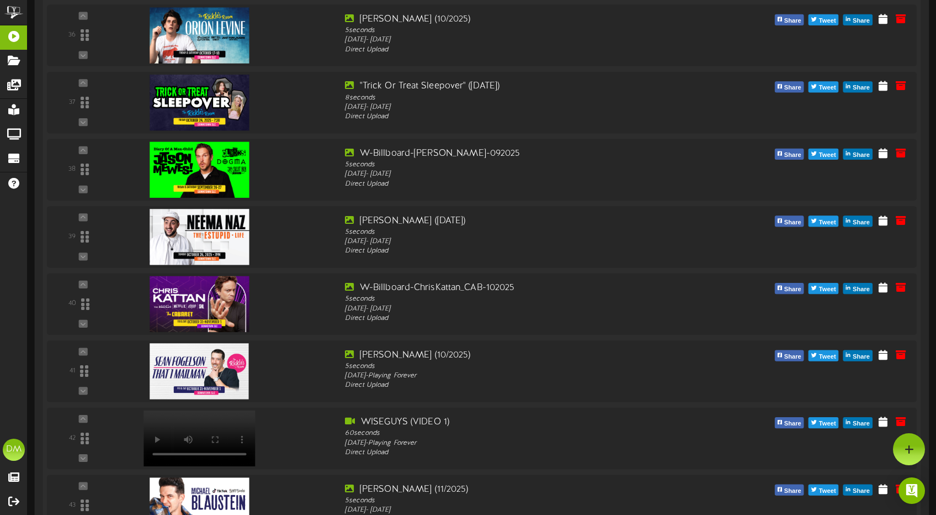
scroll to position [2421, 0]
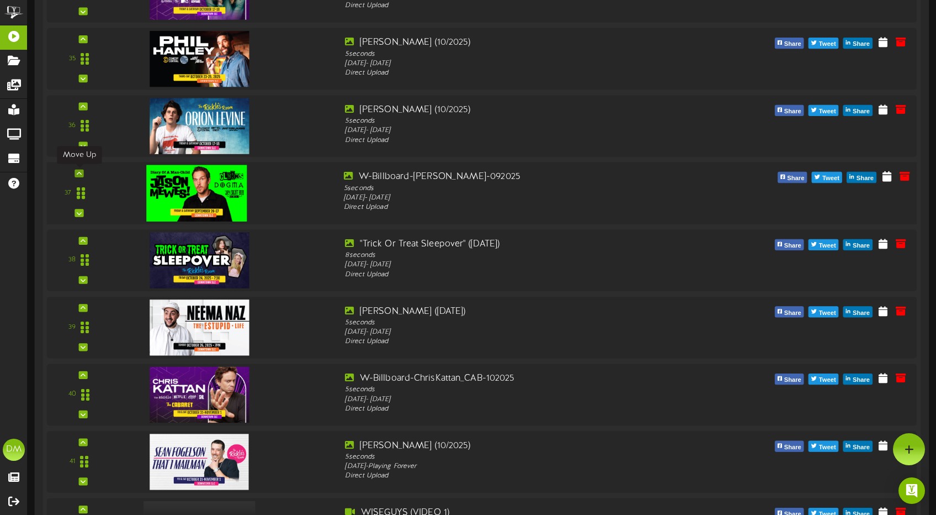
click at [78, 174] on icon at bounding box center [79, 174] width 5 height 6
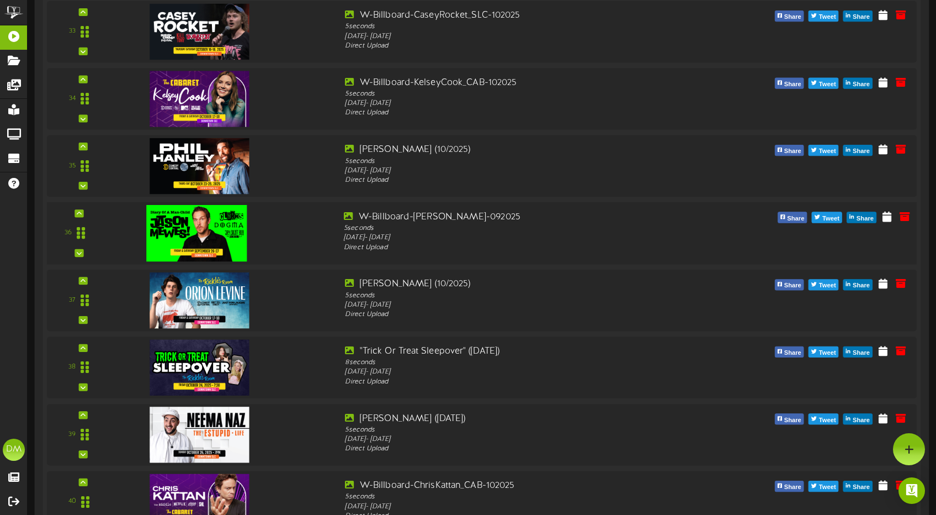
scroll to position [2295, 0]
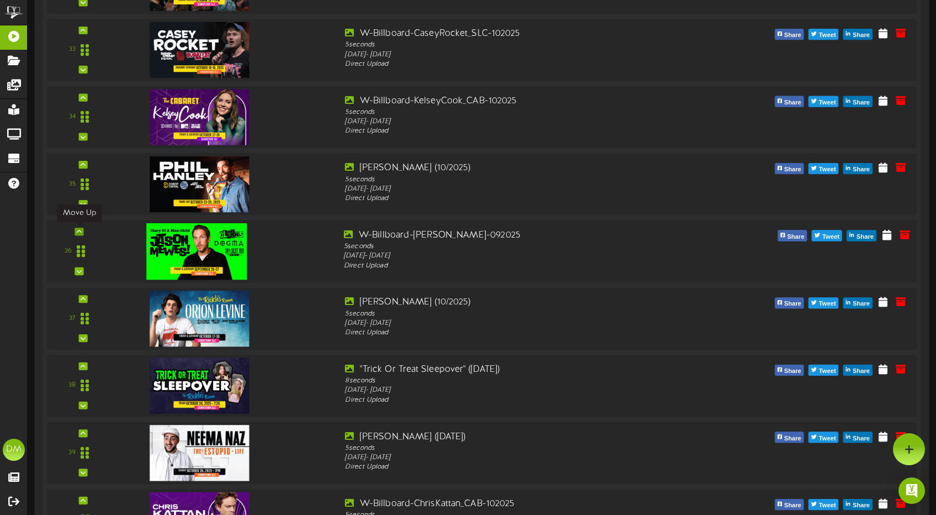
click at [78, 229] on icon at bounding box center [79, 232] width 5 height 6
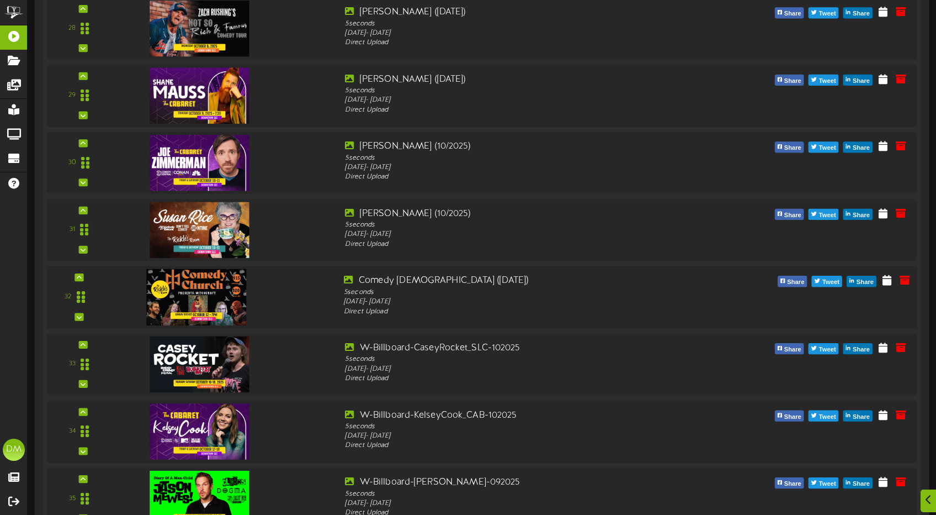
scroll to position [2189, 0]
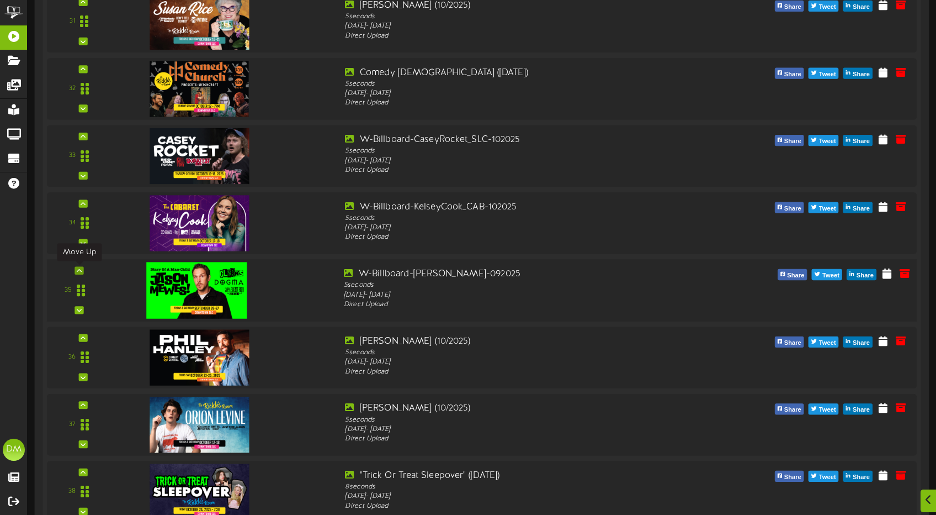
click at [82, 267] on div at bounding box center [79, 271] width 9 height 8
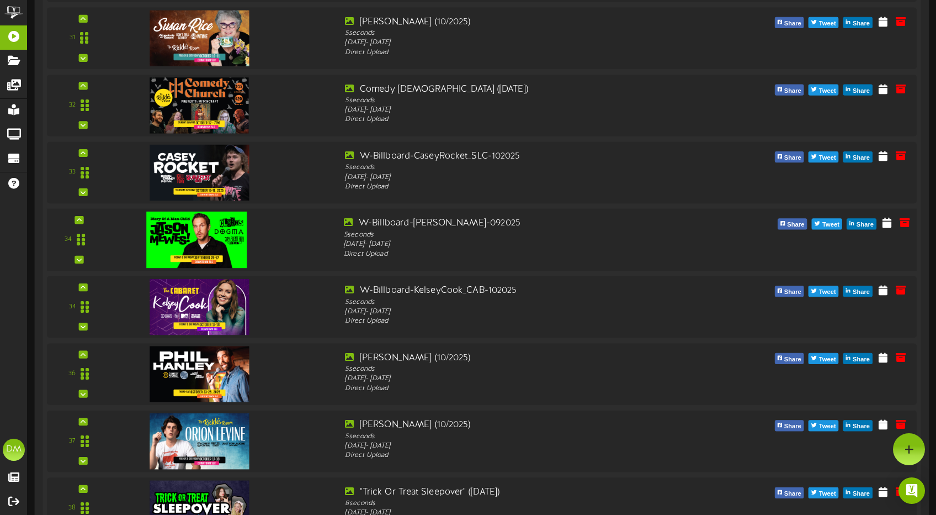
scroll to position [2172, 0]
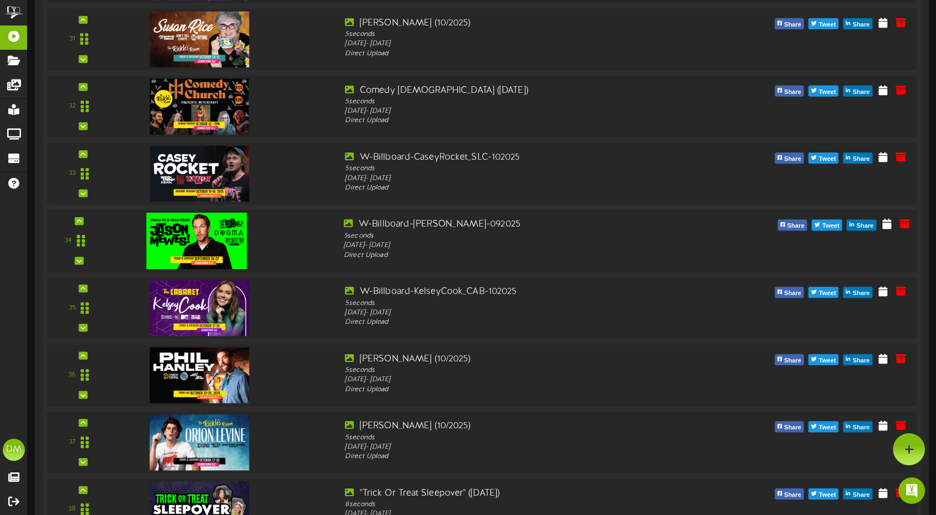
click at [86, 221] on div "34" at bounding box center [79, 240] width 56 height 45
click at [77, 221] on icon at bounding box center [79, 221] width 5 height 6
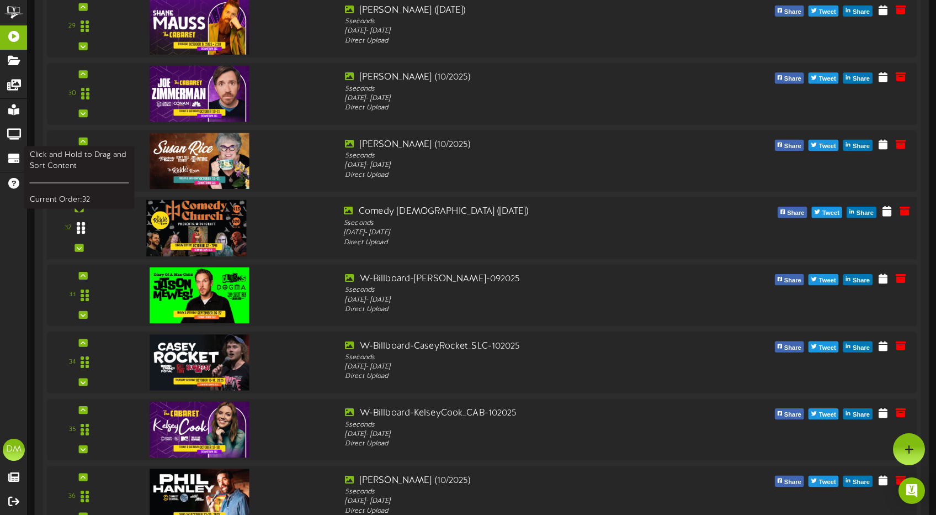
scroll to position [2048, 0]
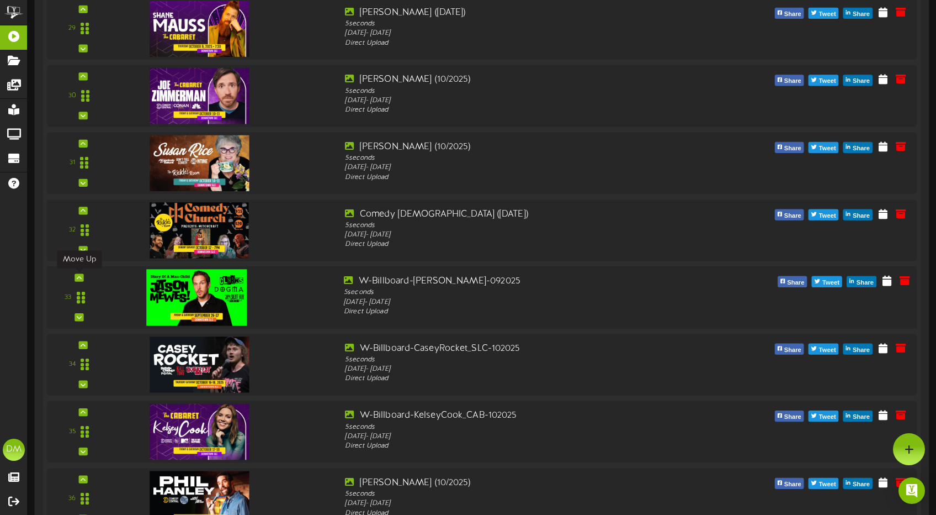
click at [78, 278] on icon at bounding box center [79, 277] width 5 height 6
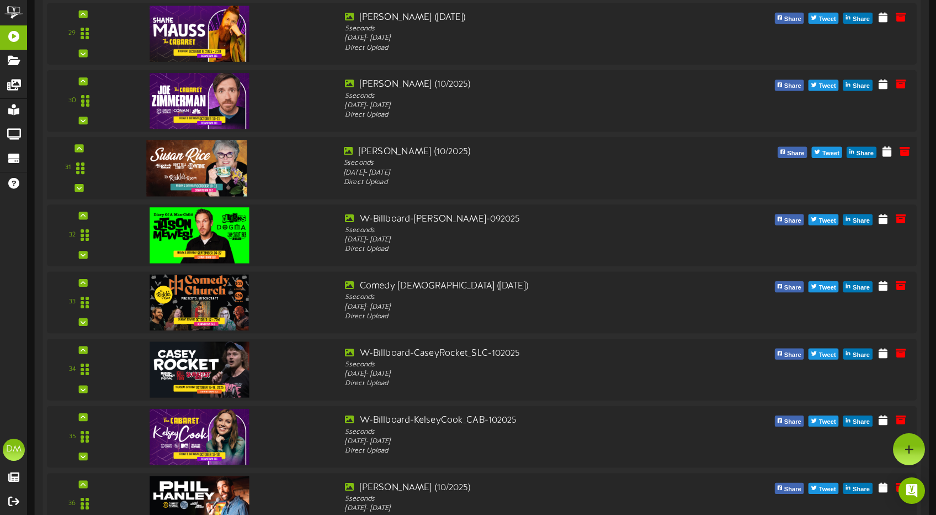
scroll to position [2042, 0]
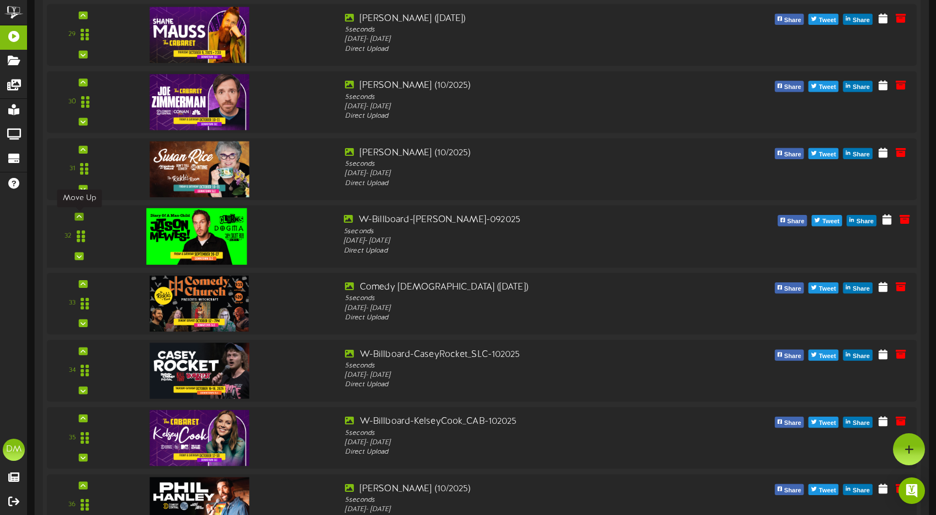
click at [80, 213] on div at bounding box center [79, 217] width 9 height 8
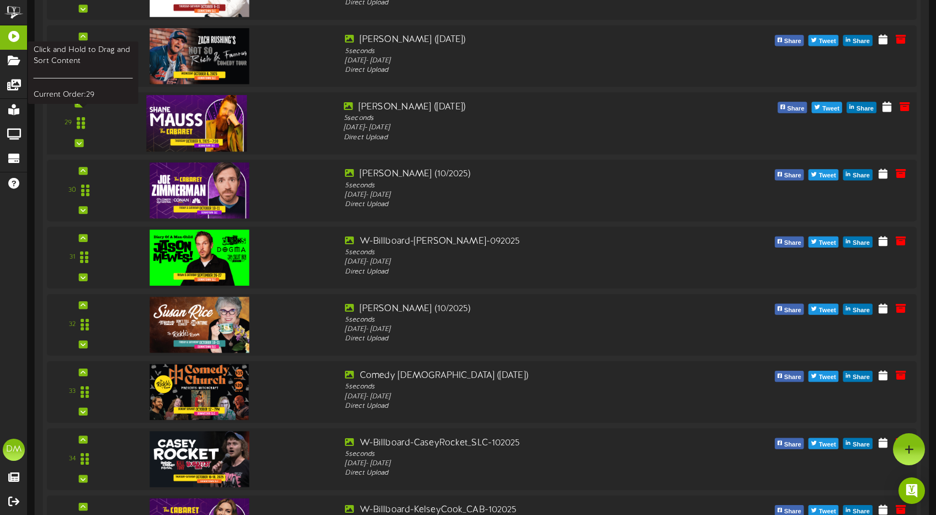
scroll to position [1857, 0]
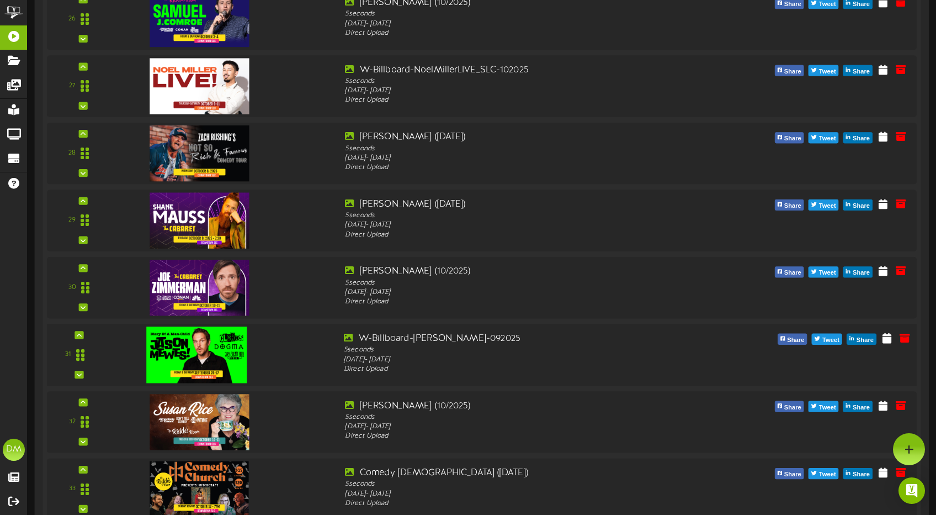
click at [84, 332] on div "31" at bounding box center [79, 354] width 56 height 45
click at [78, 332] on icon at bounding box center [79, 335] width 5 height 6
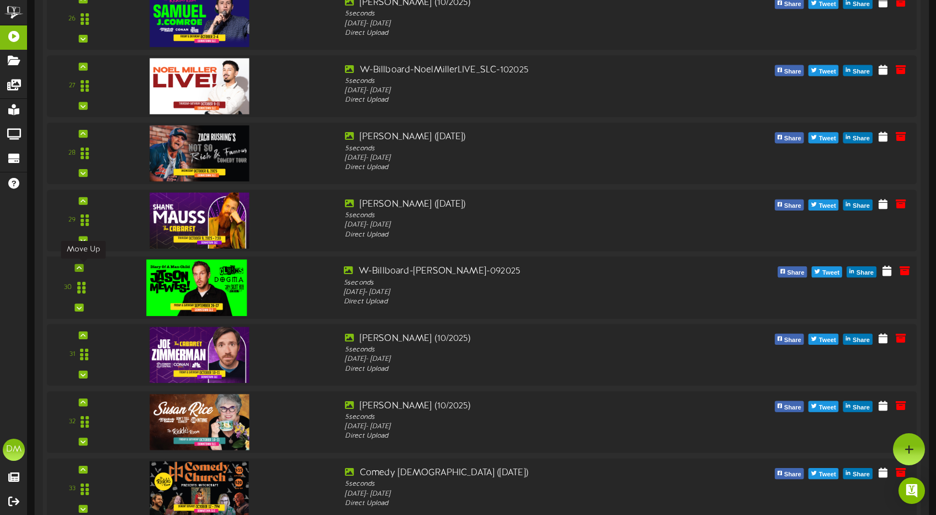
click at [83, 271] on div at bounding box center [79, 268] width 9 height 8
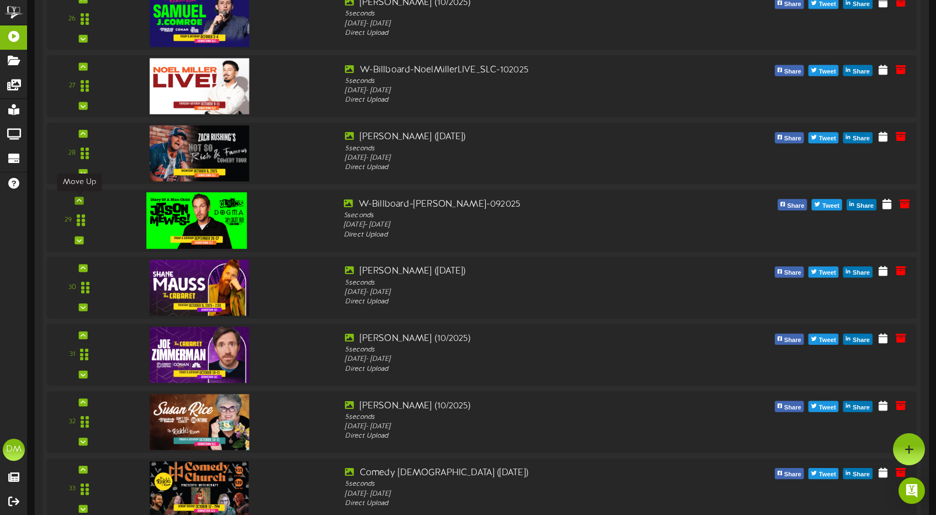
click at [77, 197] on div at bounding box center [79, 201] width 9 height 8
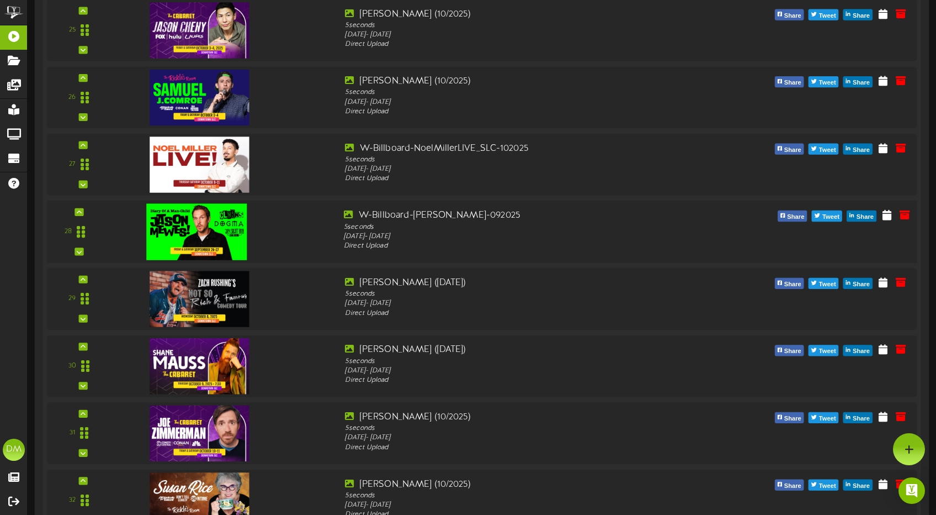
scroll to position [1768, 0]
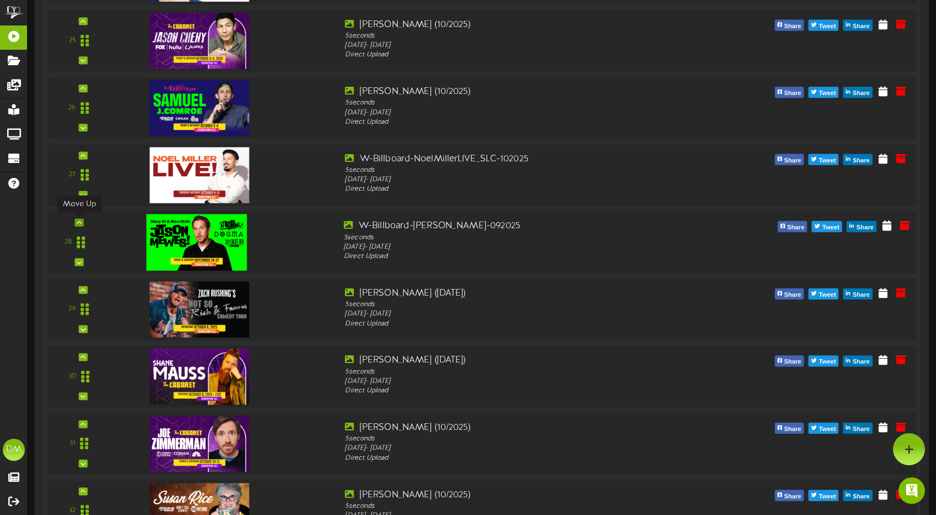
click at [81, 220] on icon at bounding box center [79, 223] width 5 height 6
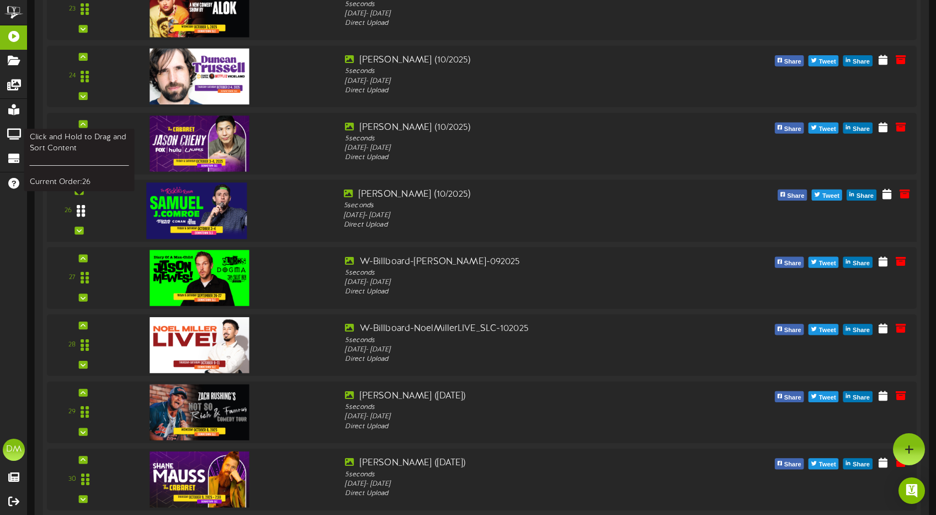
scroll to position [1663, 0]
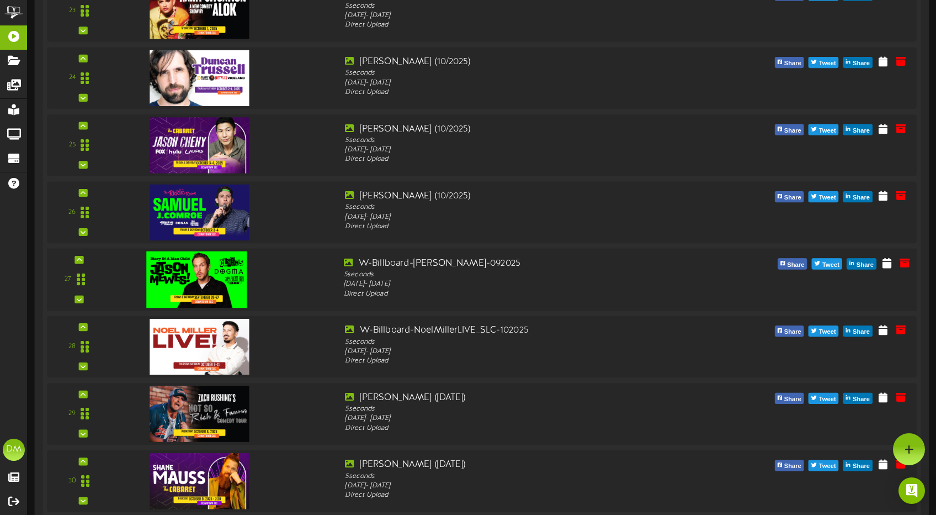
click at [82, 254] on div "27" at bounding box center [482, 279] width 879 height 62
click at [79, 259] on icon at bounding box center [79, 260] width 5 height 6
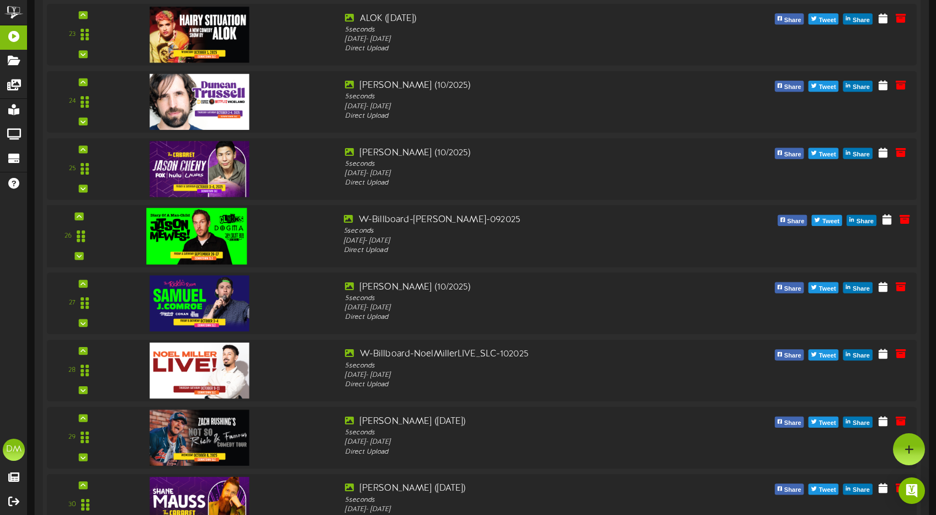
scroll to position [1637, 0]
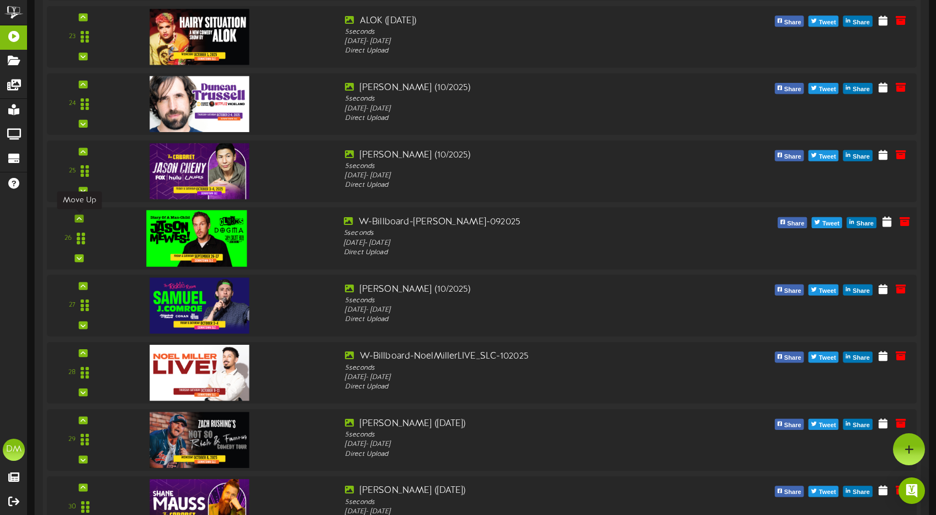
click at [82, 218] on div at bounding box center [79, 218] width 9 height 8
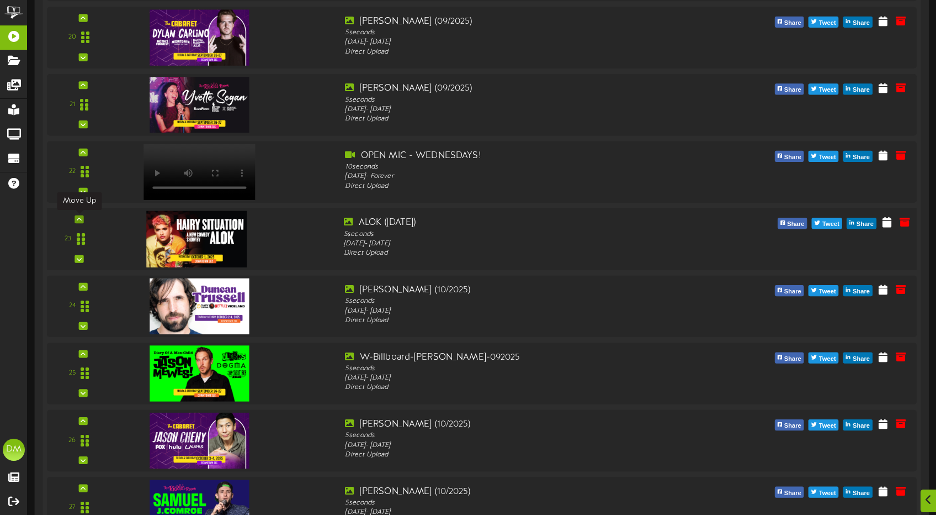
scroll to position [1438, 0]
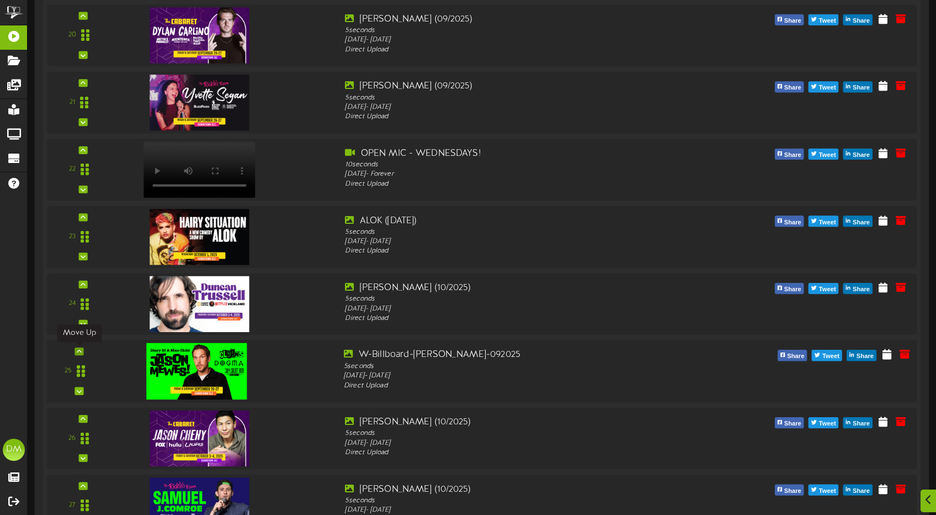
click at [82, 348] on div at bounding box center [79, 351] width 9 height 8
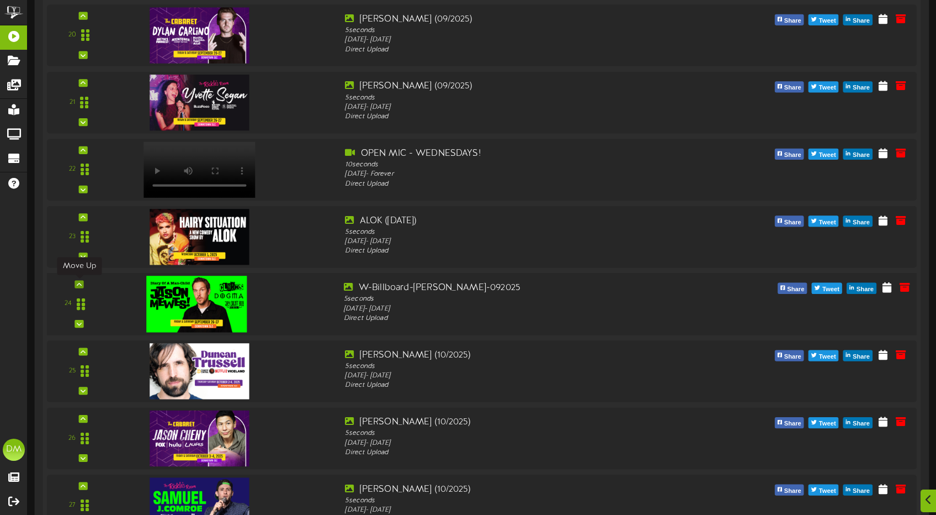
click at [82, 282] on div at bounding box center [79, 284] width 9 height 8
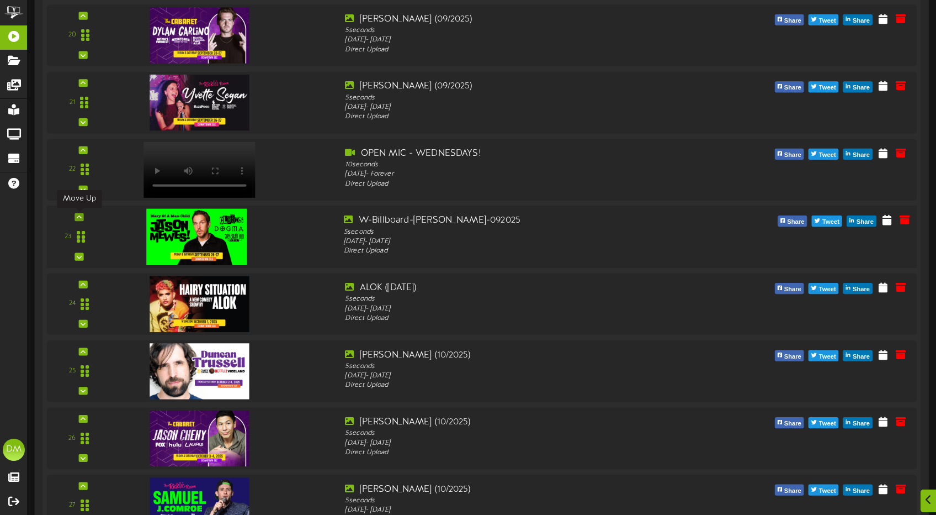
click at [75, 216] on div at bounding box center [79, 217] width 9 height 8
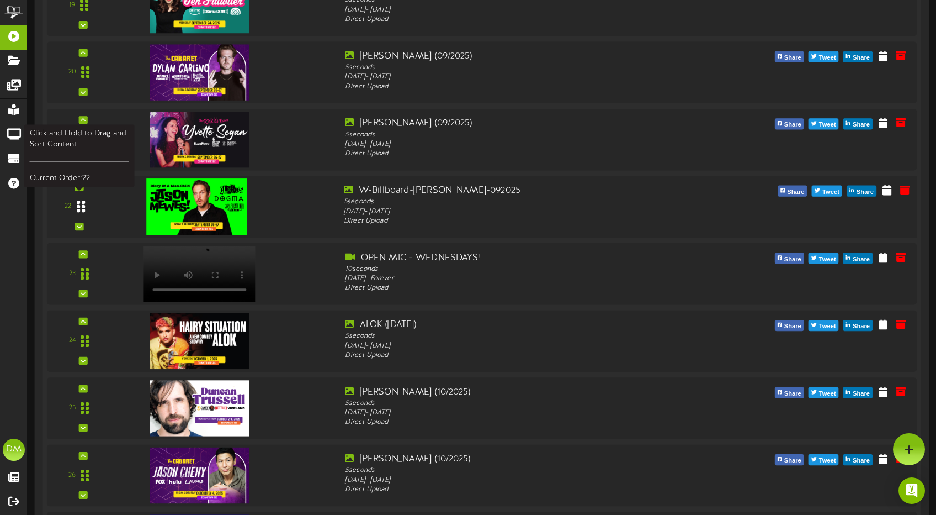
scroll to position [1399, 0]
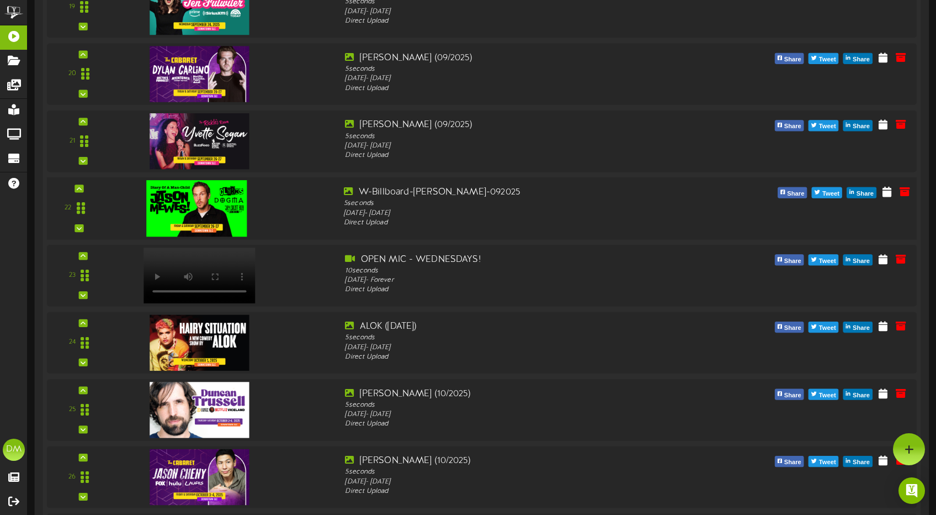
click at [76, 184] on div "22" at bounding box center [482, 208] width 879 height 62
click at [81, 185] on icon at bounding box center [79, 188] width 5 height 6
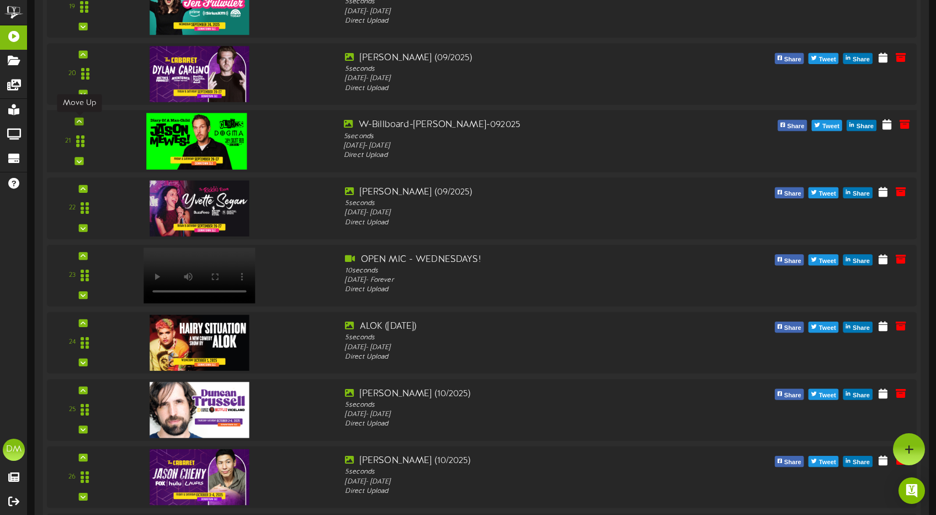
click at [79, 121] on icon at bounding box center [79, 122] width 5 height 6
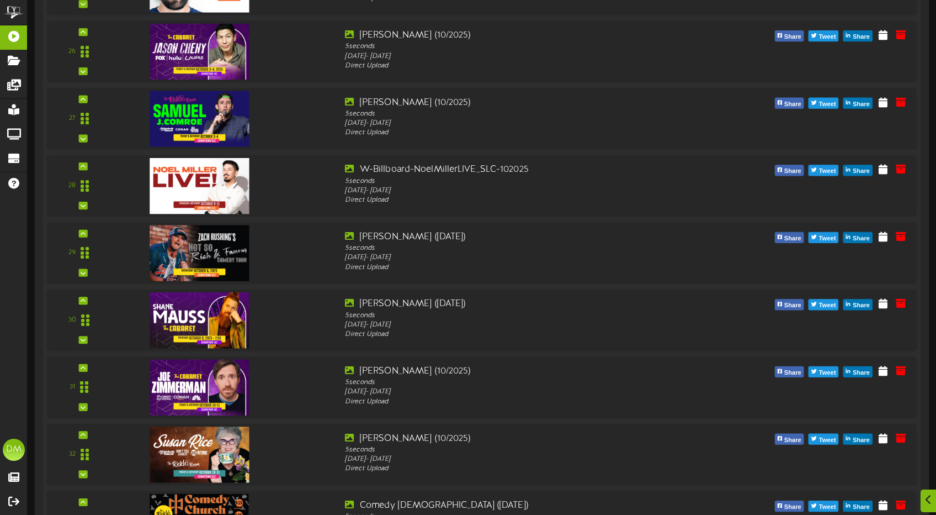
scroll to position [2520, 0]
